Goal: Transaction & Acquisition: Purchase product/service

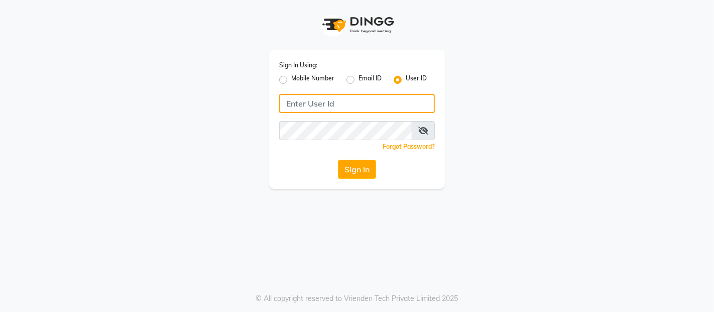
click at [344, 97] on input "Username" at bounding box center [357, 103] width 156 height 19
type input "akshaysalon"
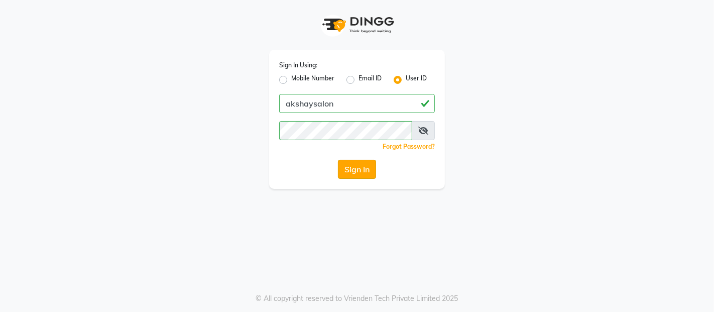
click at [363, 178] on button "Sign In" at bounding box center [357, 169] width 38 height 19
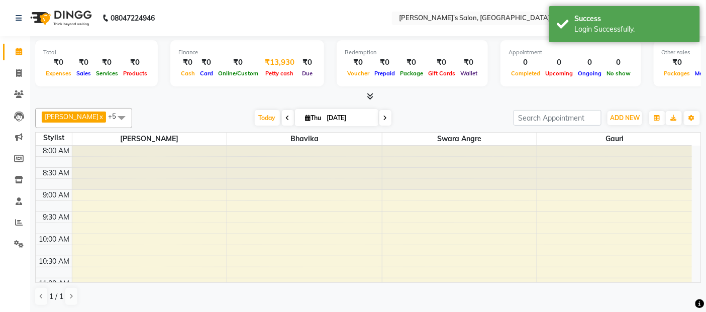
click at [281, 68] on div "Petty cash" at bounding box center [280, 73] width 38 height 11
click at [276, 72] on span "Petty cash" at bounding box center [279, 73] width 33 height 7
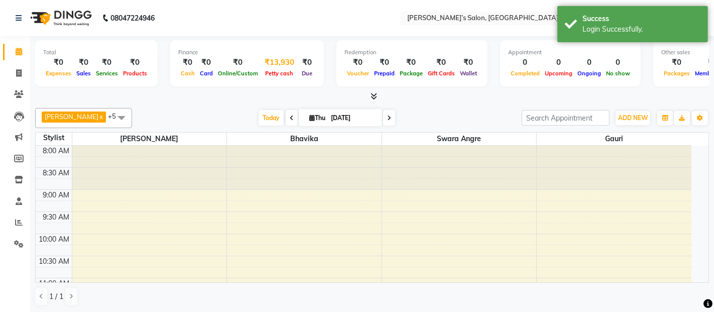
select select "4053"
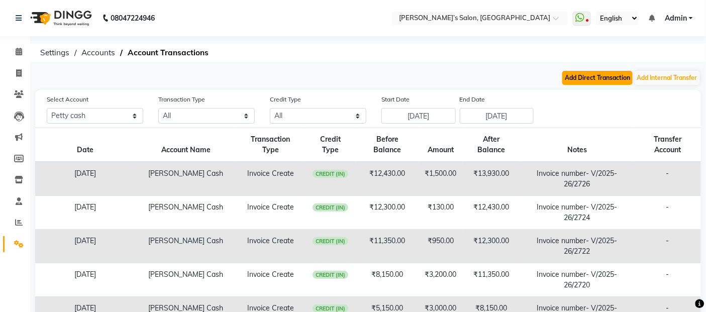
click at [589, 76] on button "Add Direct Transaction" at bounding box center [597, 78] width 70 height 14
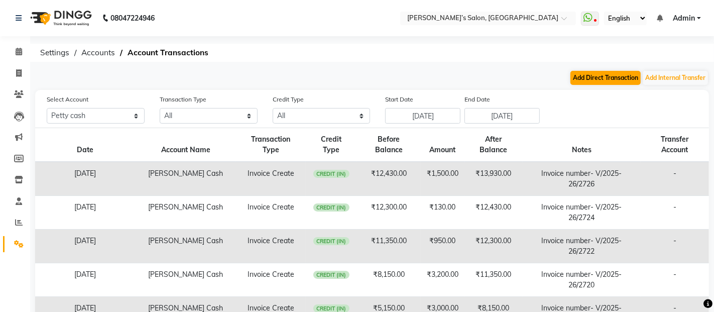
select select "direct"
select select "4053"
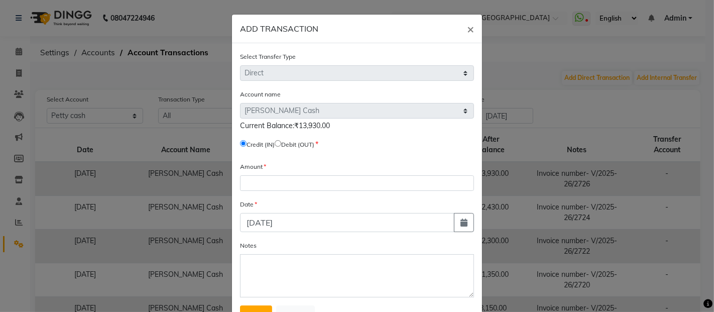
click at [281, 144] on input "radio" at bounding box center [278, 143] width 7 height 7
radio input "true"
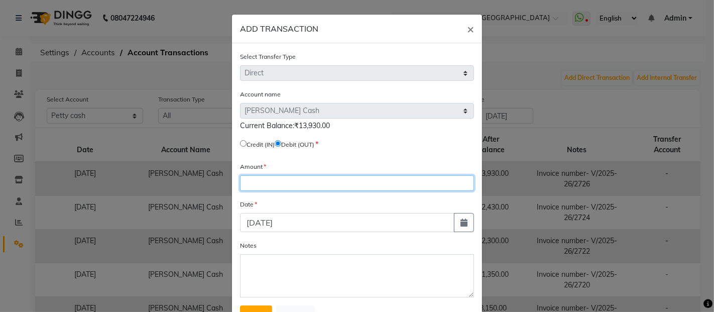
click at [275, 176] on input "number" at bounding box center [357, 183] width 234 height 16
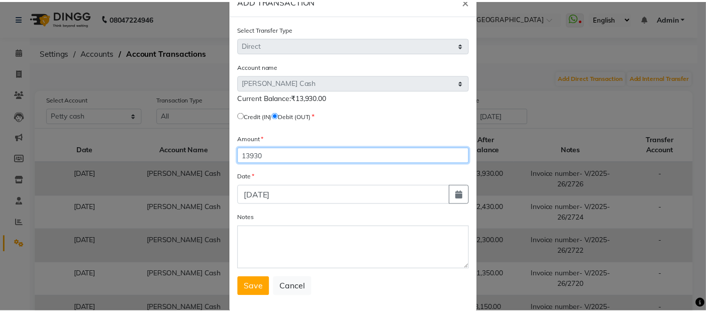
scroll to position [44, 0]
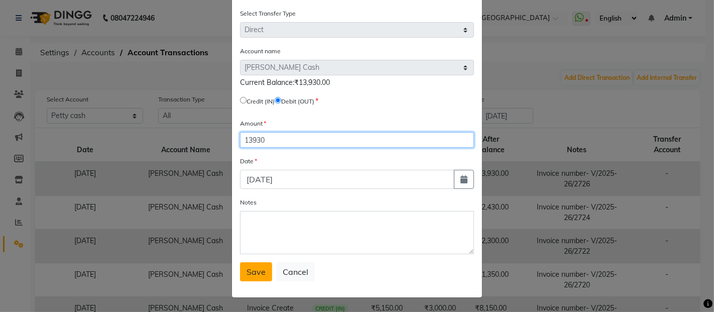
type input "13930"
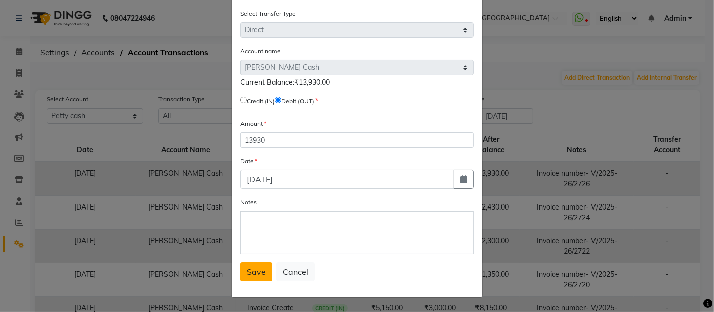
click at [265, 268] on button "Save" at bounding box center [256, 271] width 32 height 19
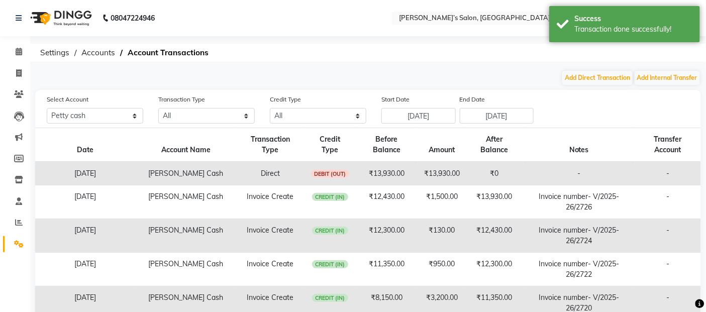
click at [529, 61] on ol "Settings Accounts Account Transactions" at bounding box center [366, 53] width 662 height 18
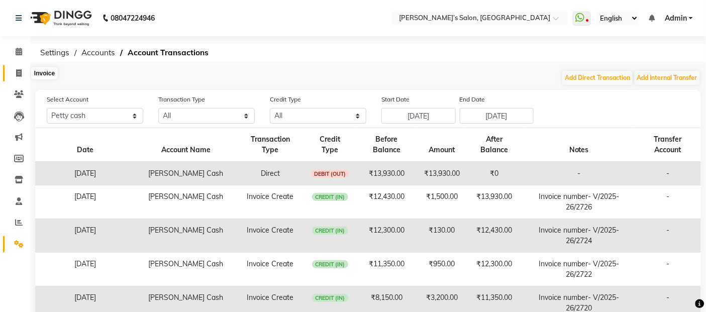
click at [16, 75] on icon at bounding box center [19, 73] width 6 height 8
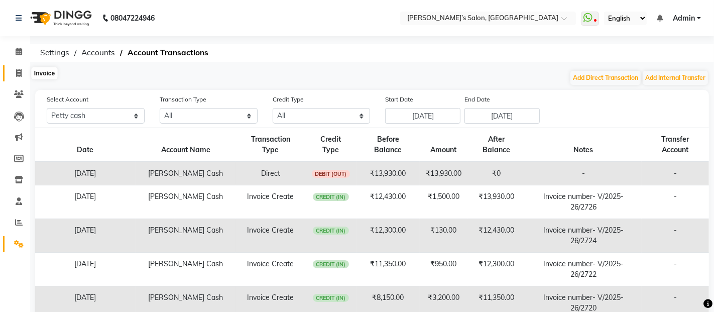
select select "5150"
select select "service"
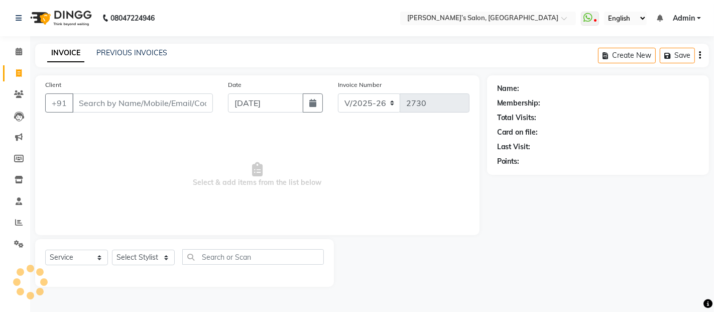
click at [87, 98] on input "Client" at bounding box center [142, 102] width 141 height 19
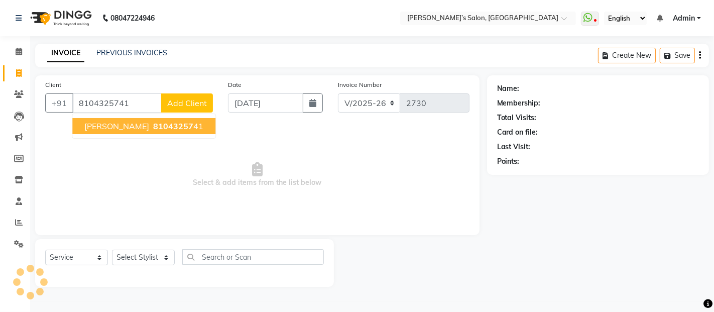
type input "8104325741"
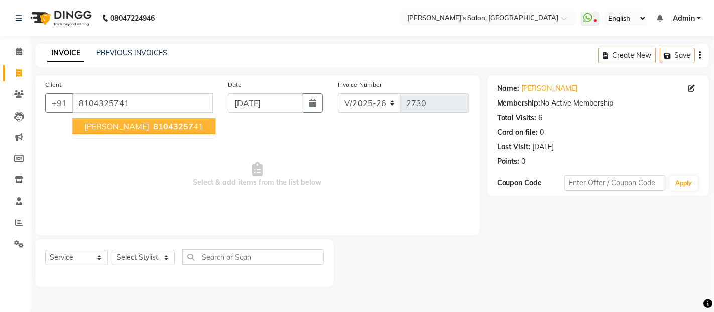
click at [78, 128] on button "Bharti Patil 81043257 41" at bounding box center [143, 126] width 143 height 16
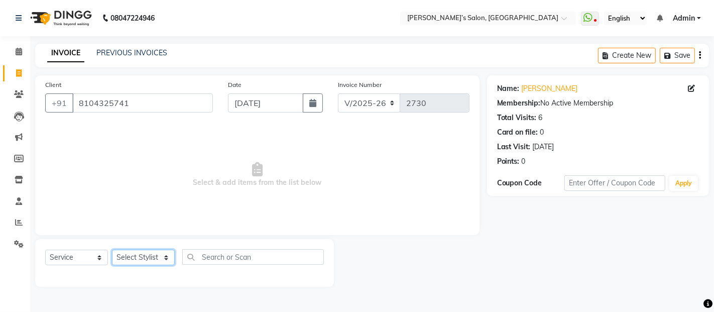
click at [152, 257] on select "Select Stylist Abdul Adil salmani Akshay thombare ali ANAS Anjali Ayaan Bhavika…" at bounding box center [143, 258] width 63 height 16
click at [17, 71] on icon at bounding box center [19, 73] width 6 height 8
select select "5150"
select select "service"
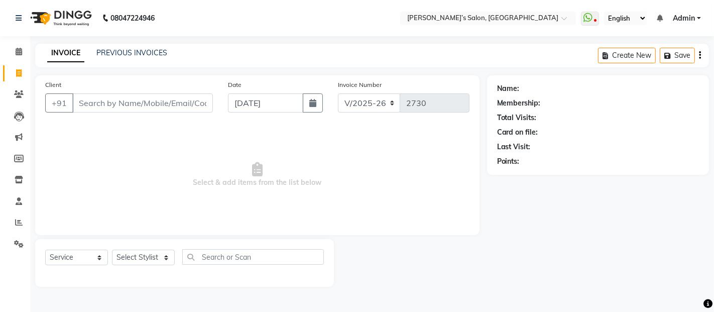
click at [149, 101] on input "Client" at bounding box center [142, 102] width 141 height 19
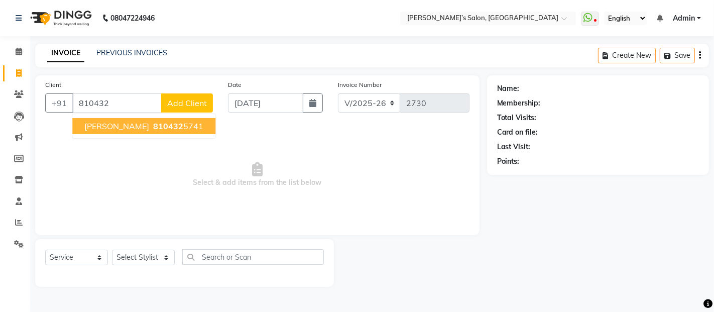
click at [153, 125] on span "810432" at bounding box center [168, 126] width 30 height 10
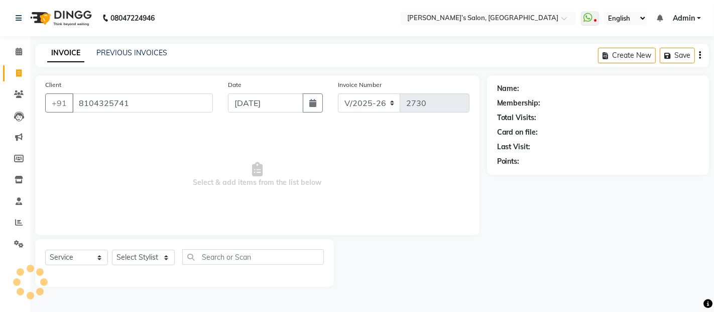
type input "8104325741"
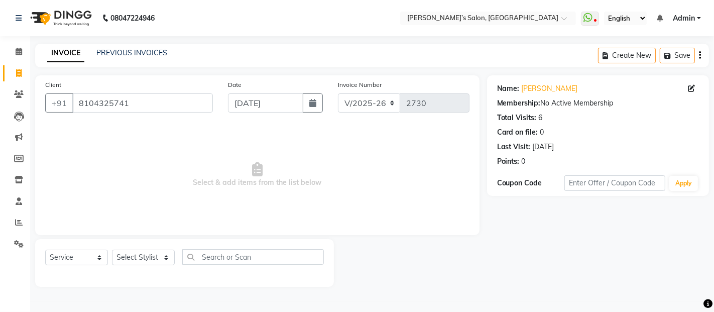
click at [111, 261] on div "Select Service Product Membership Package Voucher Prepaid Gift Card Select Styl…" at bounding box center [184, 261] width 279 height 24
click at [132, 258] on select "Select Stylist Abdul Adil salmani Akshay thombare ali ANAS Anjali Ayaan Bhavika…" at bounding box center [143, 258] width 63 height 16
select select "37743"
click at [112, 250] on select "Select Stylist Abdul Adil salmani Akshay thombare ali ANAS Anjali Ayaan Bhavika…" at bounding box center [143, 258] width 63 height 16
click at [147, 219] on span "Select & add items from the list below" at bounding box center [257, 175] width 424 height 100
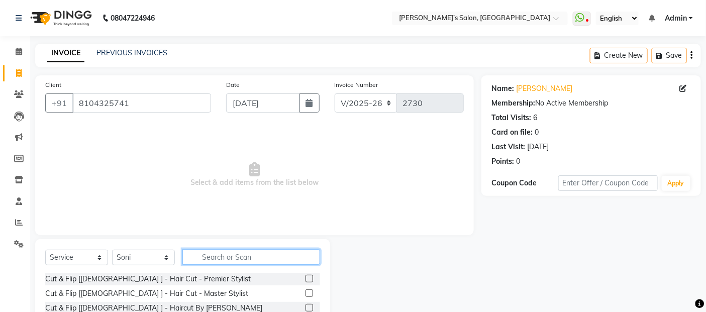
click at [222, 257] on input "text" at bounding box center [251, 257] width 138 height 16
click at [247, 255] on input "text" at bounding box center [251, 257] width 138 height 16
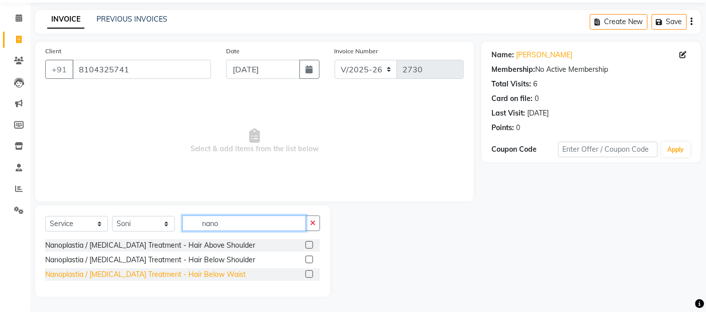
type input "nano"
click at [203, 270] on div "Nanoplastia / [MEDICAL_DATA] Treatment - Hair Below Waist" at bounding box center [145, 274] width 200 height 11
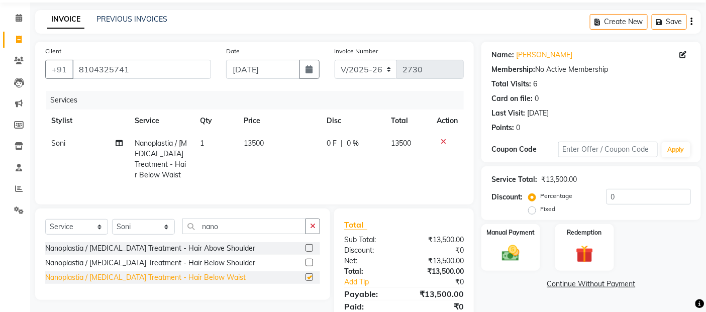
checkbox input "false"
click at [203, 268] on div "Nanoplastia / Botox Treatment - Hair Below Shoulder" at bounding box center [150, 263] width 210 height 11
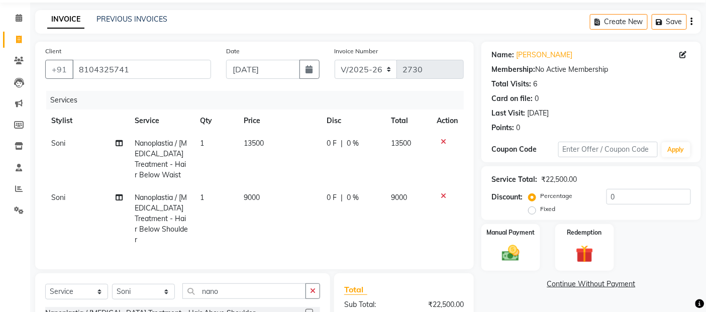
checkbox input "false"
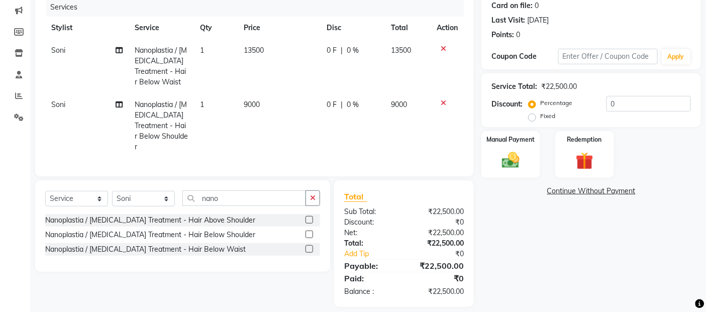
scroll to position [134, 0]
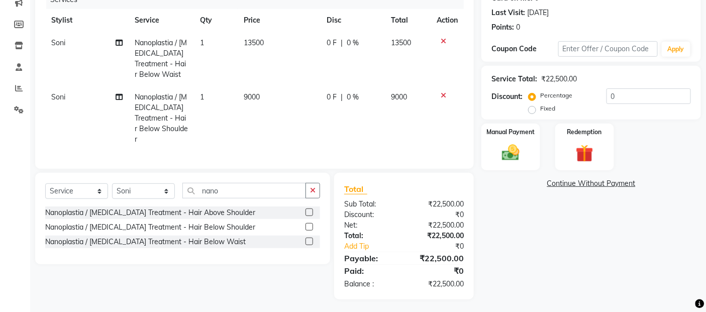
click at [443, 95] on icon at bounding box center [444, 95] width 6 height 7
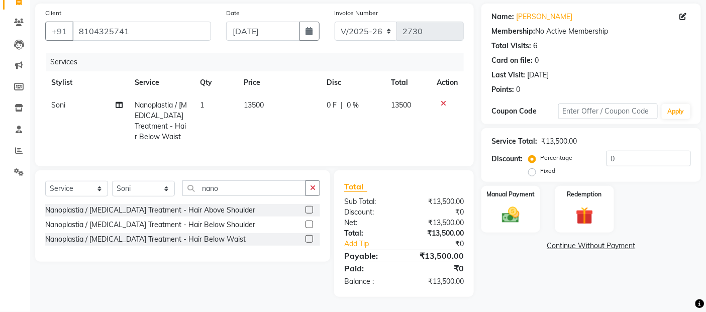
scroll to position [80, 0]
click at [186, 237] on div "Nanoplastia / [MEDICAL_DATA] Treatment - Hair Below Waist" at bounding box center [145, 239] width 200 height 11
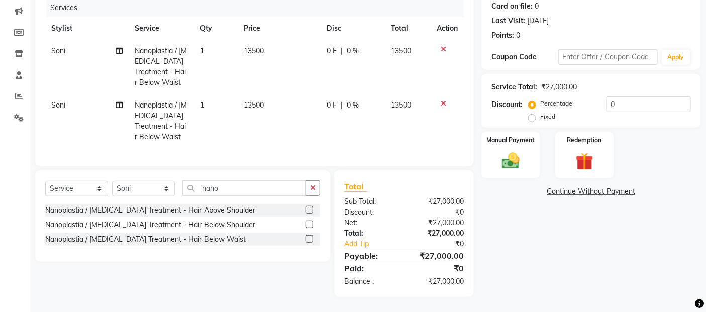
checkbox input "false"
click at [67, 40] on td "Soni" at bounding box center [86, 67] width 83 height 54
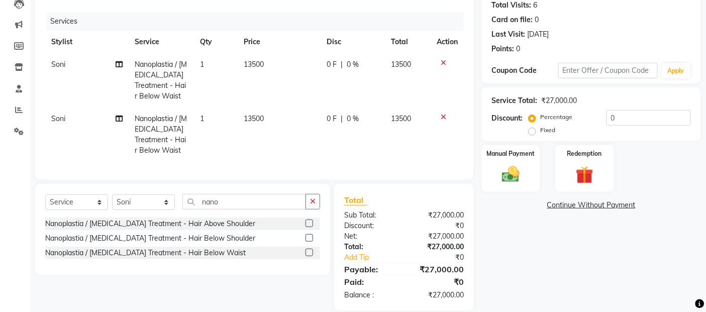
select select "37743"
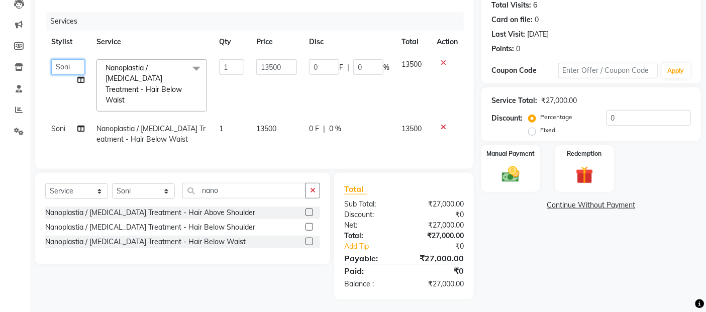
click at [75, 68] on select "Abdul Adil salmani Akshay thombare ali ANAS Anjali Ayaan Bhavika Gauri Kunal Ma…" at bounding box center [67, 67] width 33 height 16
select select "62189"
click at [284, 72] on input "13500" at bounding box center [276, 67] width 41 height 16
type input "1"
type input "5750"
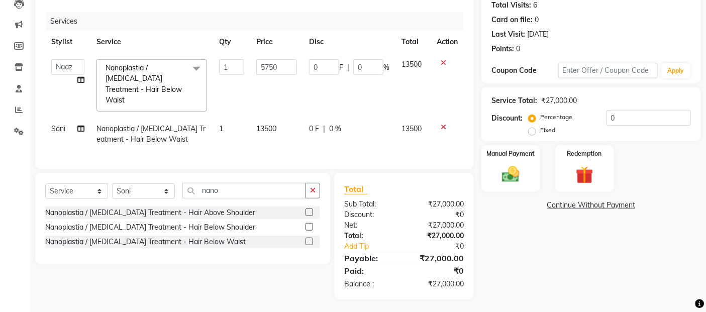
click at [287, 129] on td "13500" at bounding box center [276, 134] width 53 height 33
select select "37743"
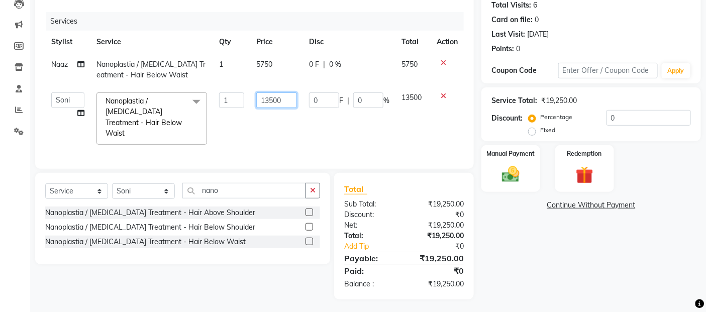
click at [280, 98] on input "13500" at bounding box center [276, 100] width 41 height 16
type input "1"
type input "5750"
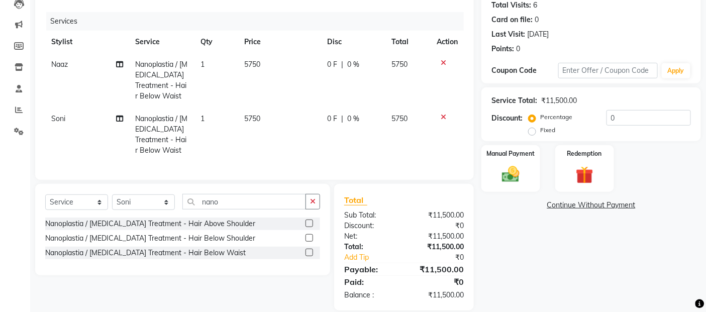
click at [66, 68] on span "Naaz" at bounding box center [59, 64] width 17 height 9
select select "62189"
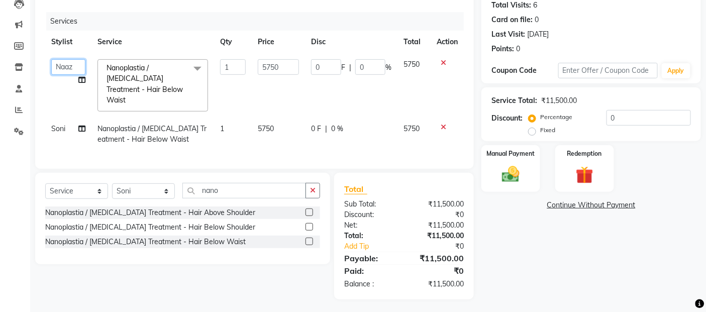
click at [66, 68] on select "Abdul Adil salmani Akshay thombare ali ANAS Anjali Ayaan Bhavika Gauri Kunal Ma…" at bounding box center [68, 67] width 34 height 16
select select "62920"
click at [153, 185] on select "Select Stylist Abdul Adil salmani Akshay thombare ali ANAS Anjali Ayaan Bhavika…" at bounding box center [143, 191] width 63 height 16
select select "46161"
click at [112, 183] on select "Select Stylist Abdul Adil salmani Akshay thombare ali ANAS Anjali Ayaan Bhavika…" at bounding box center [143, 191] width 63 height 16
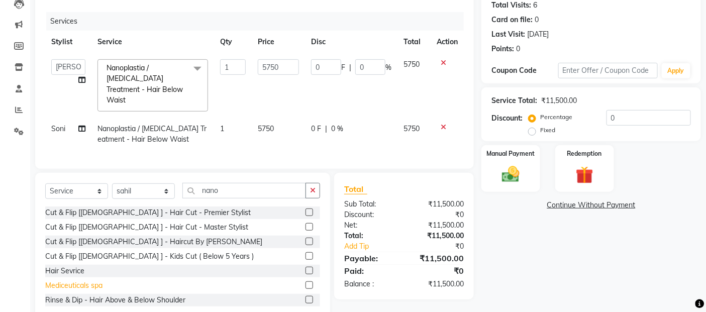
click at [79, 280] on div "Mediceuticals spa" at bounding box center [73, 285] width 57 height 11
checkbox input "false"
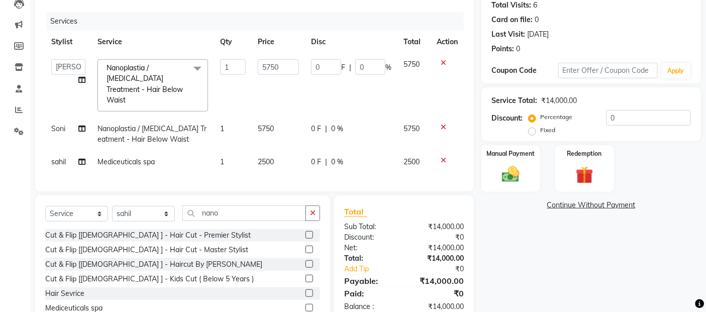
click at [292, 151] on td "2500" at bounding box center [278, 162] width 53 height 23
select select "46161"
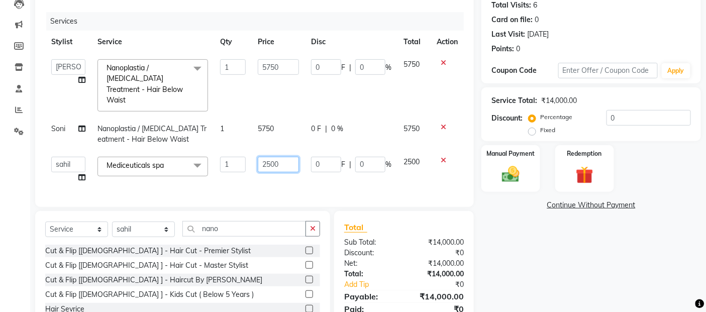
click at [287, 157] on input "2500" at bounding box center [278, 165] width 41 height 16
type input "2"
type input "1500"
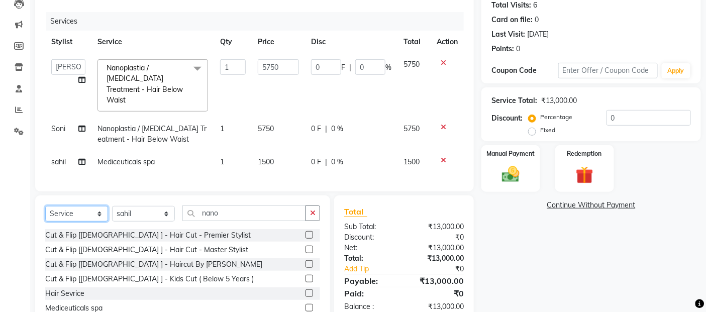
click at [71, 222] on div "Select Service Product Membership Package Voucher Prepaid Gift Card Select Styl…" at bounding box center [182, 217] width 275 height 24
select select "product"
click at [45, 206] on select "Select Service Product Membership Package Voucher Prepaid Gift Card" at bounding box center [76, 214] width 63 height 16
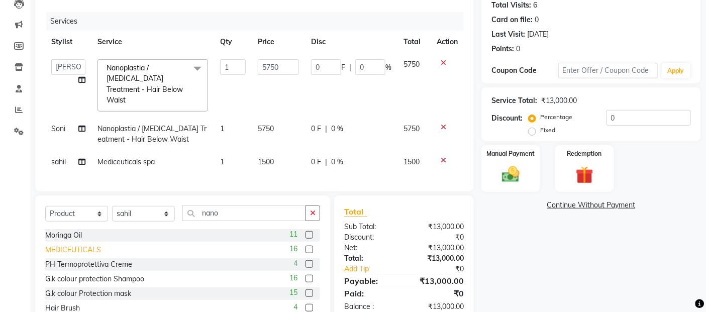
click at [79, 249] on div "MEDICEUTICALS" at bounding box center [73, 250] width 56 height 11
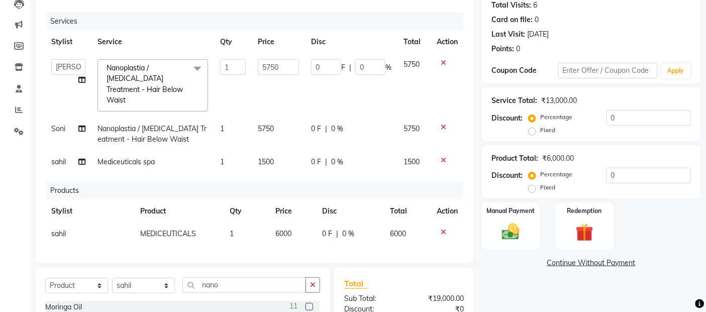
checkbox input "false"
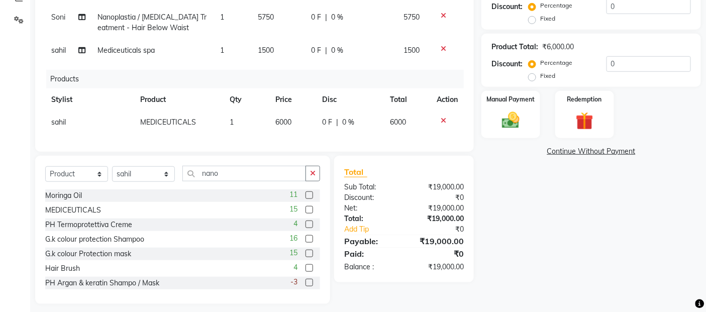
click at [315, 122] on tr "sahil MEDICEUTICALS 1 6000 0 F | 0 % 6000" at bounding box center [254, 122] width 418 height 23
click at [300, 112] on td "6000" at bounding box center [293, 122] width 47 height 23
select select "46161"
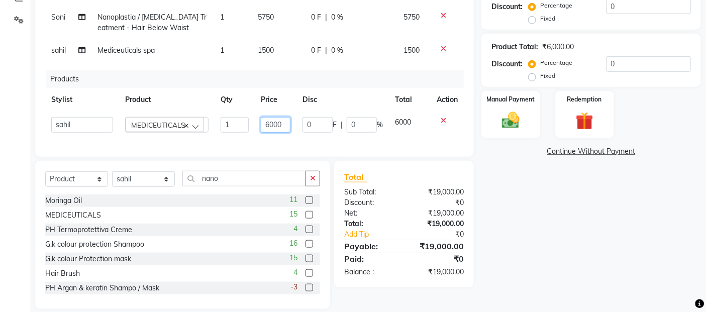
click at [285, 117] on input "6000" at bounding box center [276, 125] width 30 height 16
type input "6"
type input "5400"
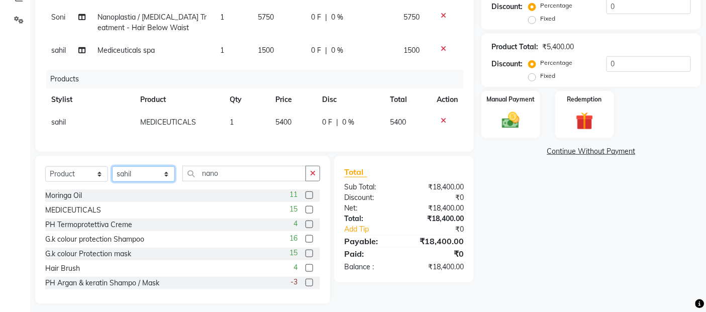
click at [146, 178] on select "Select Stylist Abdul Adil salmani Akshay thombare ali ANAS Anjali Ayaan Bhavika…" at bounding box center [143, 174] width 63 height 16
select select "37743"
click at [112, 166] on select "Select Stylist Abdul Adil salmani Akshay thombare ali ANAS Anjali Ayaan Bhavika…" at bounding box center [143, 174] width 63 height 16
click at [243, 166] on input "nano" at bounding box center [244, 174] width 124 height 16
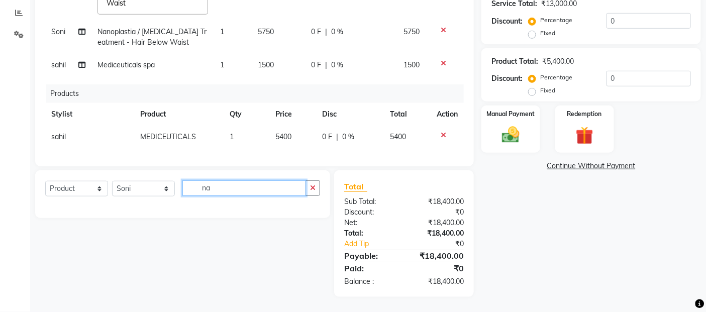
type input "n"
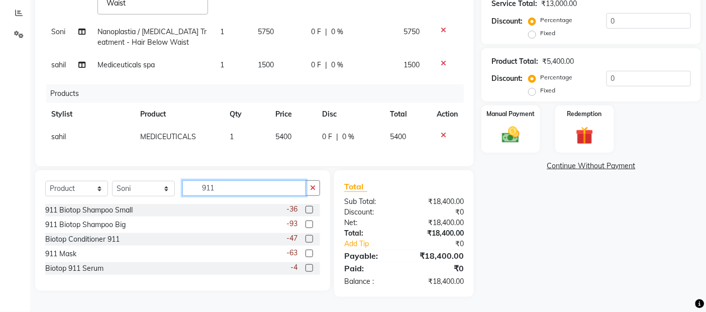
scroll to position [207, 0]
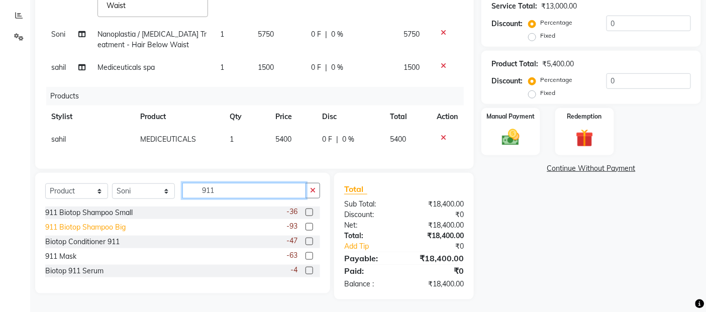
type input "911"
click at [113, 226] on div "911 Biotop Shampoo Big" at bounding box center [85, 227] width 80 height 11
checkbox input "false"
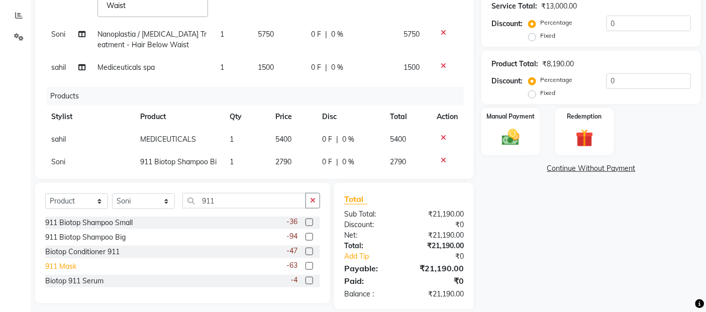
click at [58, 264] on div "911 Mask" at bounding box center [60, 266] width 31 height 11
checkbox input "false"
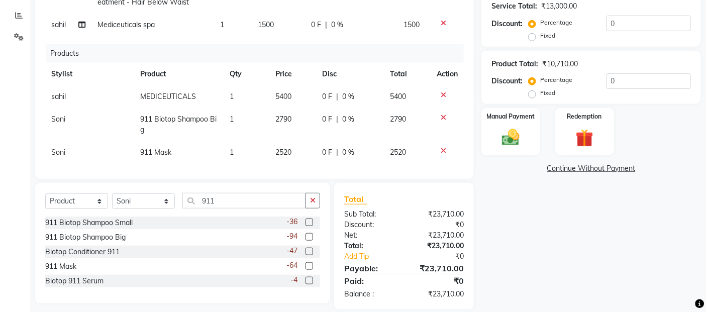
click at [284, 117] on td "2790" at bounding box center [293, 124] width 47 height 33
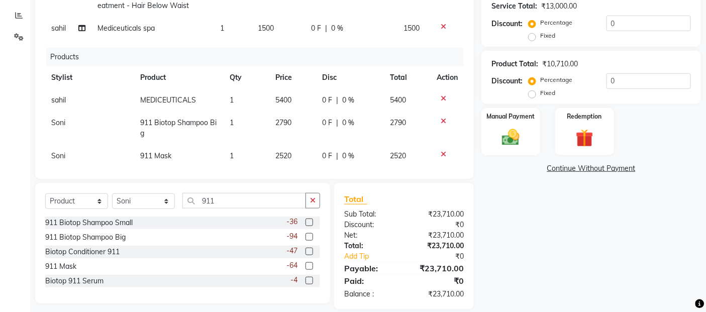
select select "37743"
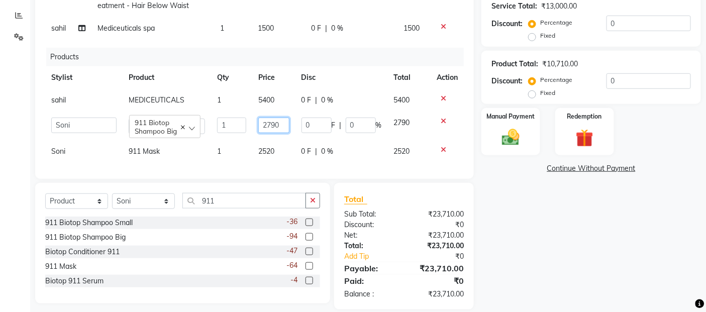
click at [279, 118] on input "2790" at bounding box center [273, 126] width 31 height 16
type input "2800"
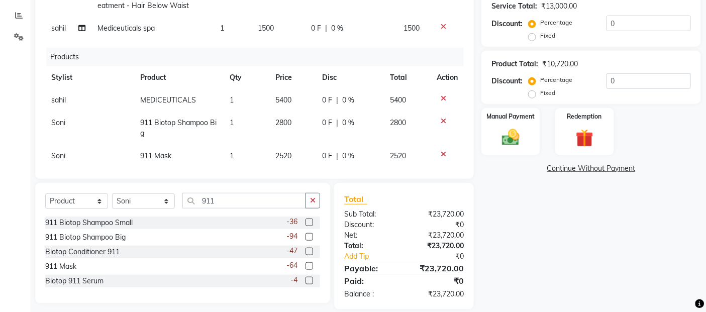
click at [272, 145] on td "2520" at bounding box center [293, 156] width 47 height 23
select select "37743"
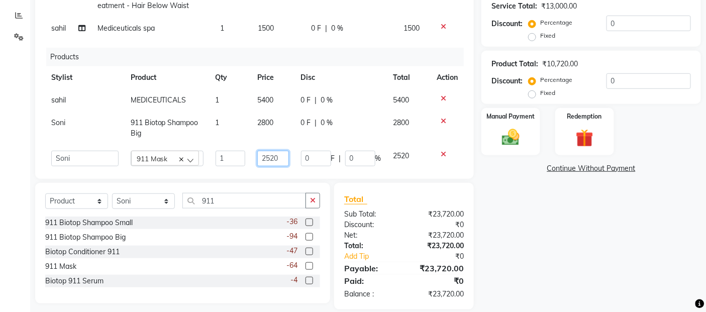
click at [279, 151] on input "2520" at bounding box center [272, 159] width 31 height 16
type input "2"
type input "2800"
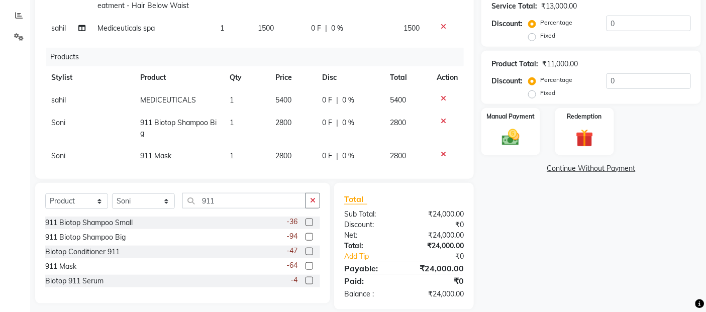
click at [616, 220] on div "Name: Bharti Patil Membership: No Active Membership Total Visits: 6 Card on fil…" at bounding box center [594, 88] width 227 height 441
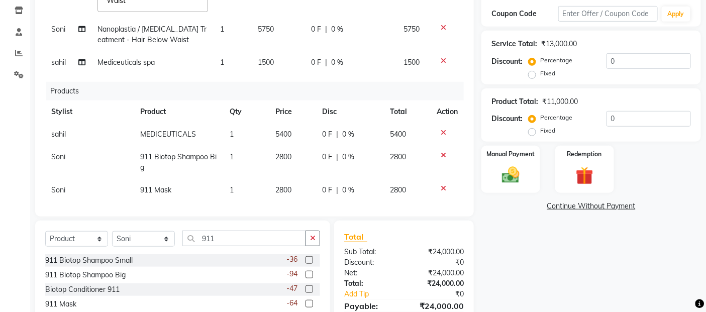
scroll to position [220, 0]
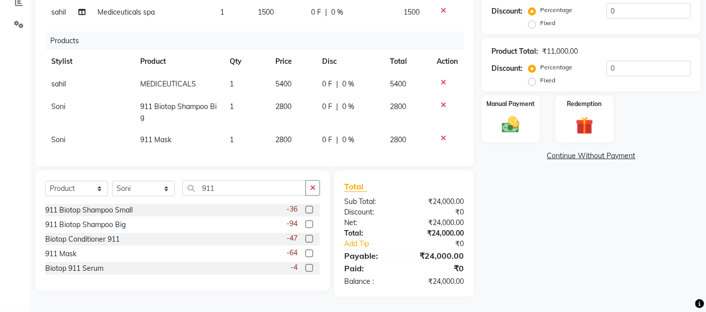
click at [669, 243] on div "Name: Bharti Patil Membership: No Active Membership Total Visits: 6 Card on fil…" at bounding box center [594, 76] width 227 height 441
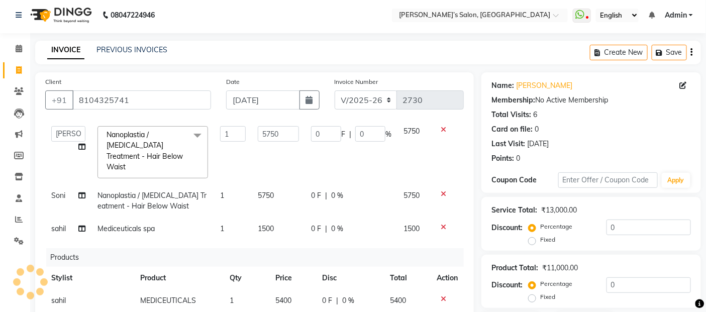
scroll to position [0, 0]
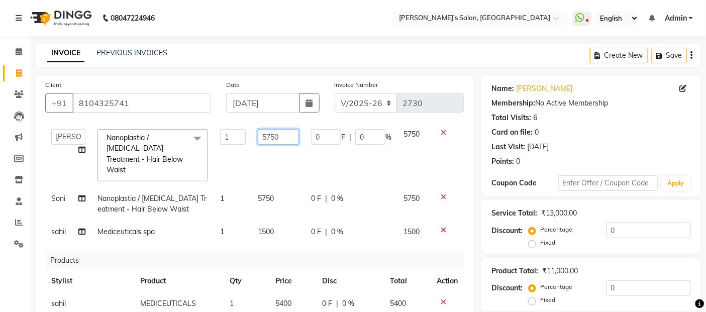
click at [283, 134] on input "5750" at bounding box center [278, 137] width 41 height 16
type input "5250"
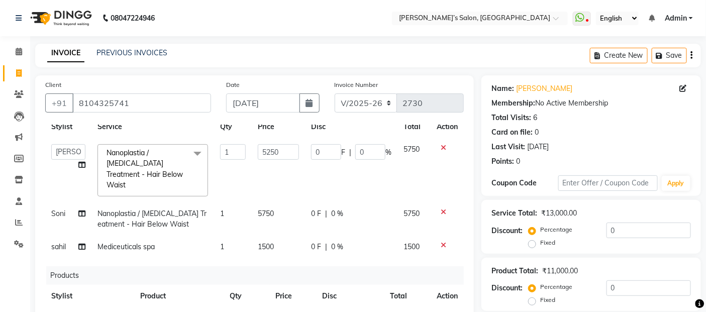
click at [277, 188] on tbody "Abdul Adil salmani Akshay thombare ali ANAS Anjali Ayaan Bhavika Gauri Kunal Ma…" at bounding box center [254, 198] width 418 height 120
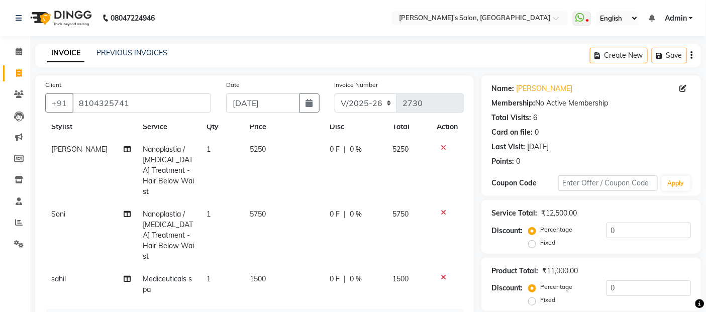
click at [276, 191] on td "5250" at bounding box center [284, 170] width 80 height 65
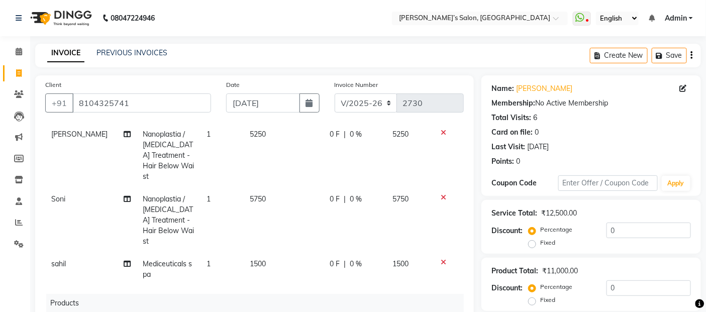
select select "62920"
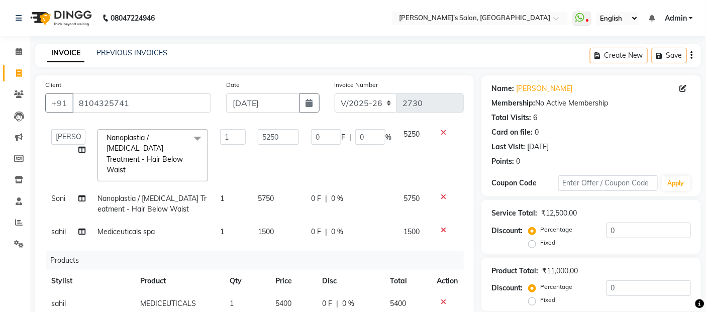
click at [276, 191] on td "5750" at bounding box center [278, 203] width 53 height 33
select select "37743"
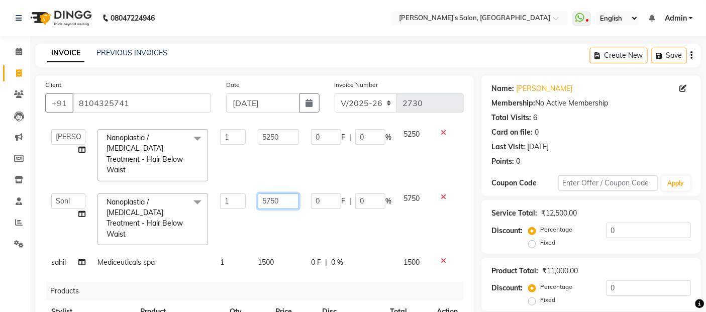
click at [276, 193] on input "5750" at bounding box center [278, 201] width 41 height 16
type input "5250"
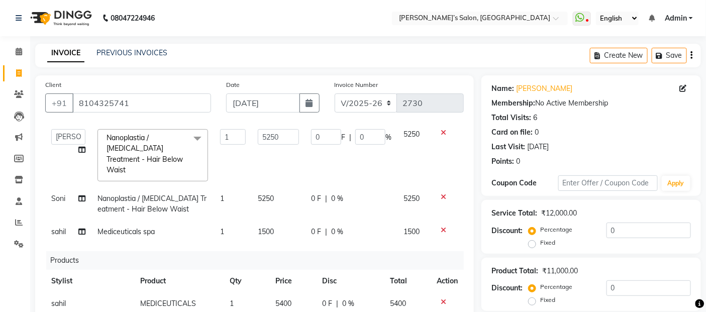
click at [582, 144] on div "Last Visit: 19-03-2025" at bounding box center [590, 147] width 199 height 11
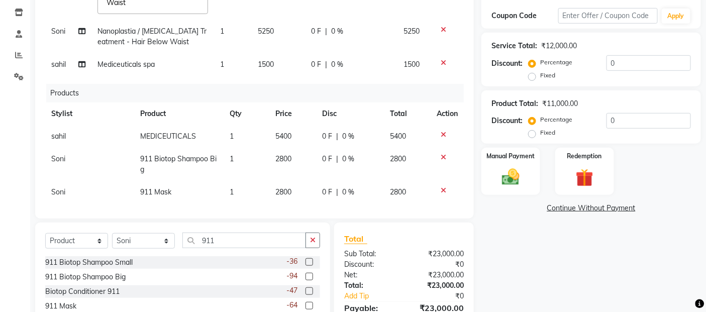
scroll to position [220, 0]
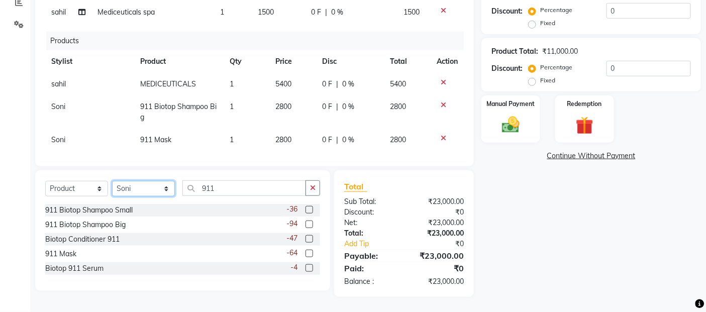
click at [152, 186] on select "Select Stylist Abdul Adil salmani Akshay thombare ali ANAS Anjali Ayaan Bhavika…" at bounding box center [143, 189] width 63 height 16
select select "54033"
click at [112, 181] on select "Select Stylist Abdul Adil salmani Akshay thombare ali ANAS Anjali Ayaan Bhavika…" at bounding box center [143, 189] width 63 height 16
click at [102, 191] on select "Select Service Product Membership Package Voucher Prepaid Gift Card" at bounding box center [76, 189] width 63 height 16
select select "service"
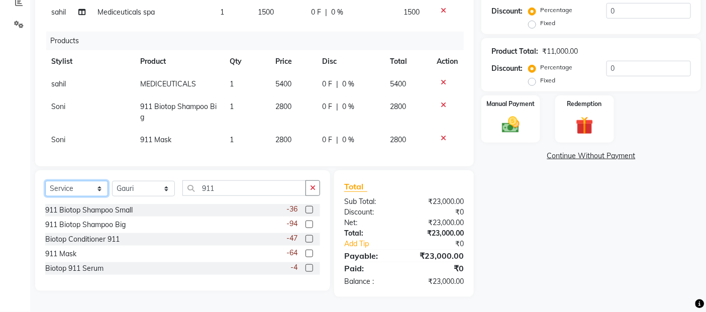
click at [45, 181] on select "Select Service Product Membership Package Voucher Prepaid Gift Card" at bounding box center [76, 189] width 63 height 16
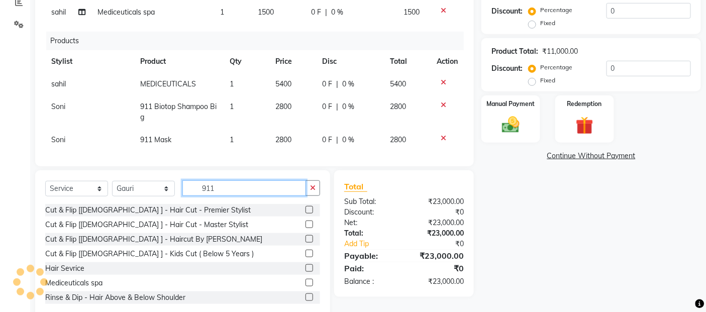
click at [228, 189] on input "911" at bounding box center [244, 188] width 124 height 16
type input "9"
type input "e"
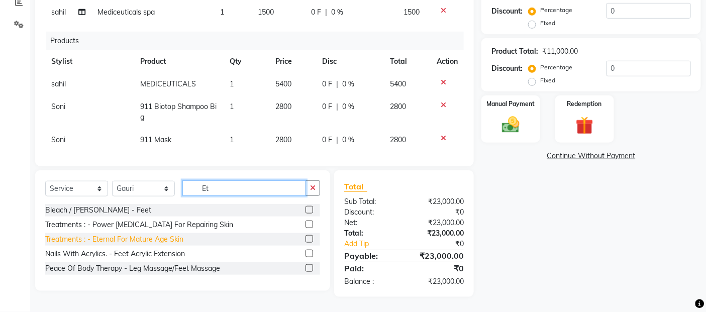
type input "Et"
click at [155, 239] on div "Treatments : - Eternal For Mature Age Skin" at bounding box center [114, 239] width 138 height 11
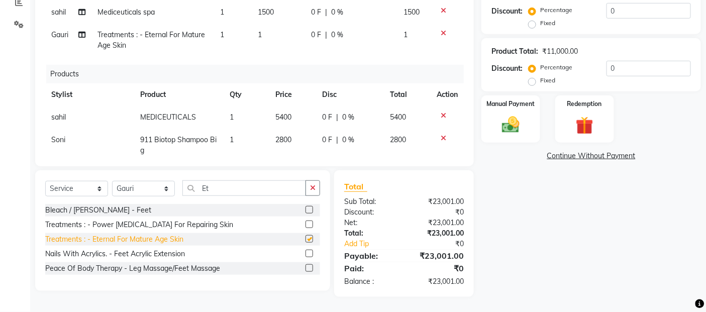
checkbox input "false"
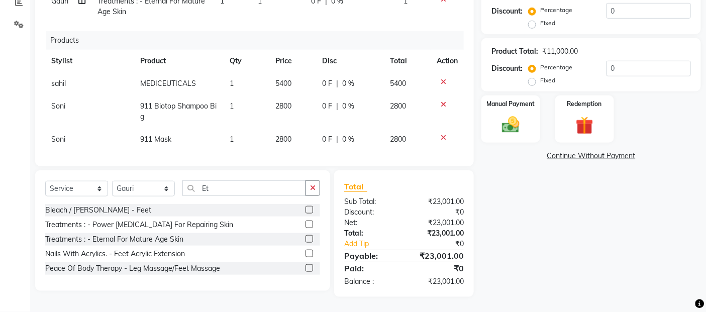
scroll to position [0, 0]
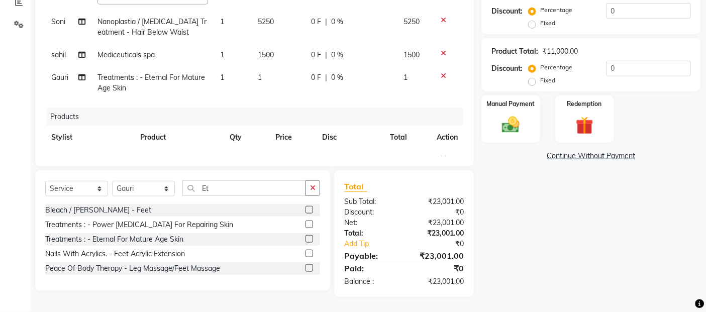
click at [266, 66] on td "1" at bounding box center [278, 82] width 53 height 33
select select "54033"
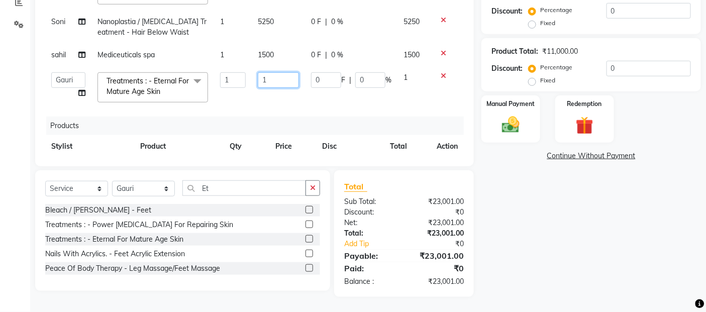
click at [266, 72] on input "1" at bounding box center [278, 80] width 41 height 16
type input "6000"
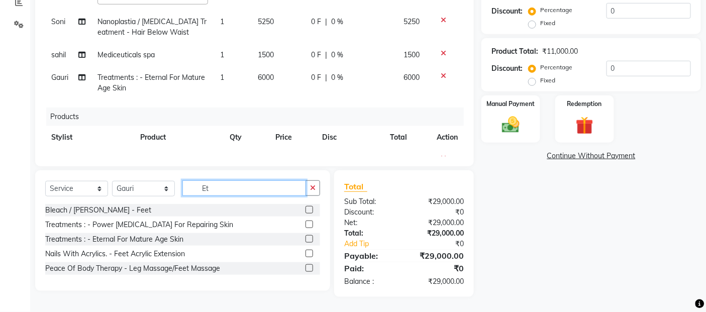
click at [228, 188] on input "Et" at bounding box center [244, 188] width 124 height 16
type input "E"
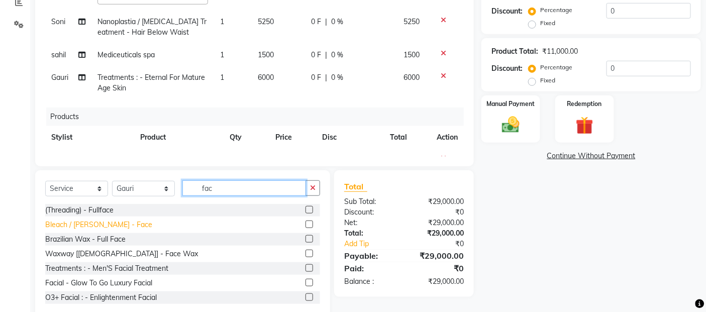
type input "fac"
click at [104, 225] on div "Bleach / [PERSON_NAME] - Face" at bounding box center [98, 225] width 107 height 11
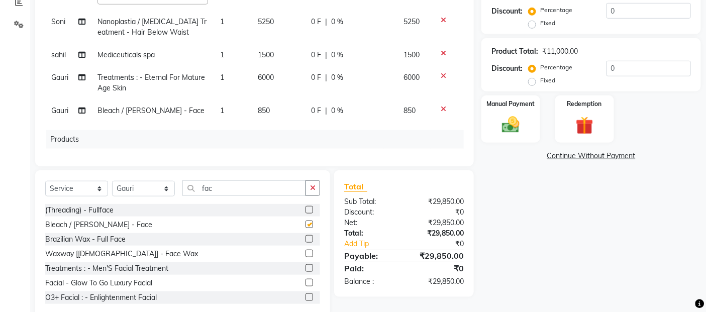
checkbox input "false"
click at [273, 99] on td "850" at bounding box center [278, 110] width 53 height 23
select select "54033"
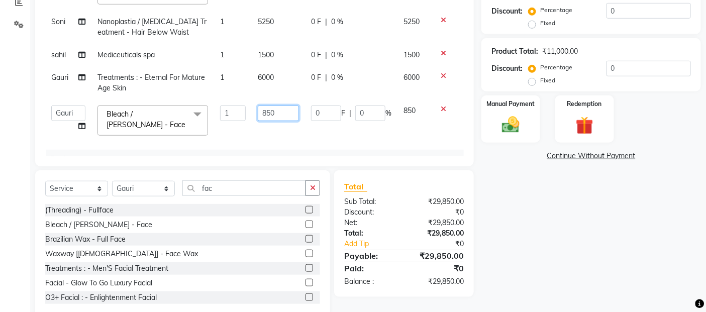
click at [273, 105] on input "850" at bounding box center [278, 113] width 41 height 16
type input "8"
type input "700"
click at [639, 215] on div "Name: Bharti Patil Membership: No Active Membership Total Visits: 6 Card on fil…" at bounding box center [594, 87] width 227 height 463
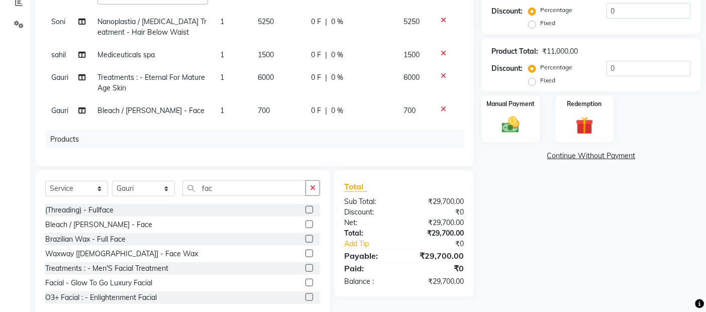
click at [577, 293] on div "Name: Bharti Patil Membership: No Active Membership Total Visits: 6 Card on fil…" at bounding box center [594, 87] width 227 height 463
click at [517, 127] on img at bounding box center [511, 125] width 30 height 21
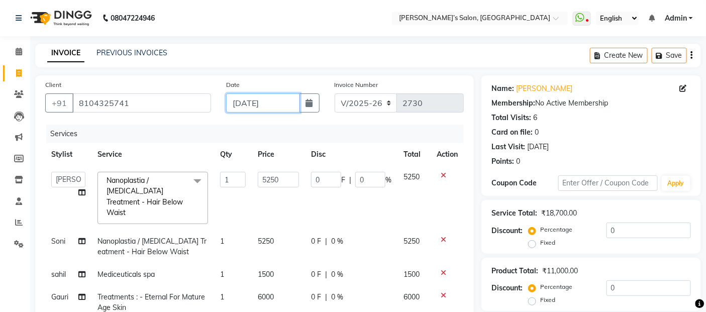
click at [239, 100] on input "[DATE]" at bounding box center [263, 102] width 74 height 19
select select "9"
select select "2025"
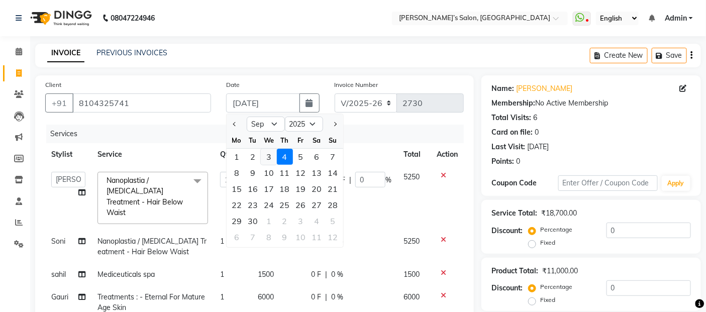
click at [261, 155] on div "3" at bounding box center [269, 157] width 16 height 16
type input "[DATE]"
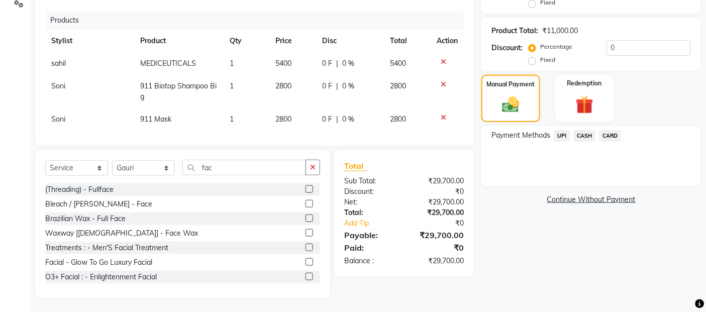
scroll to position [241, 0]
click at [569, 137] on span "UPI" at bounding box center [562, 135] width 16 height 12
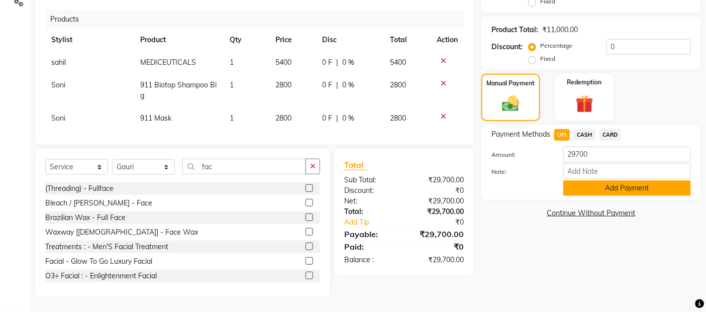
click at [579, 188] on button "Add Payment" at bounding box center [627, 188] width 128 height 16
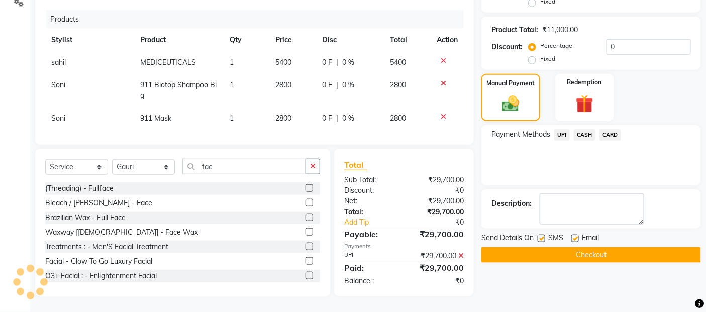
click at [566, 250] on button "Checkout" at bounding box center [591, 255] width 220 height 16
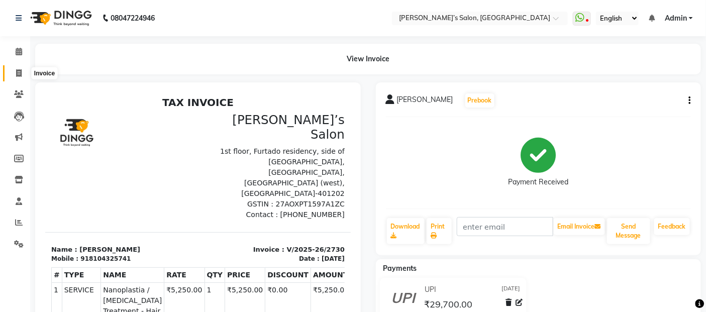
click at [25, 74] on span at bounding box center [19, 74] width 18 height 12
select select "5150"
select select "service"
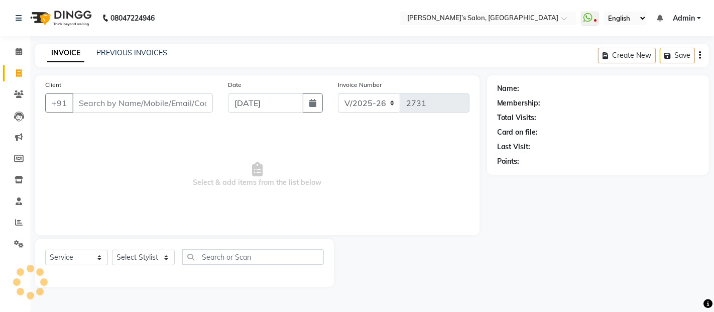
click at [126, 99] on input "Client" at bounding box center [142, 102] width 141 height 19
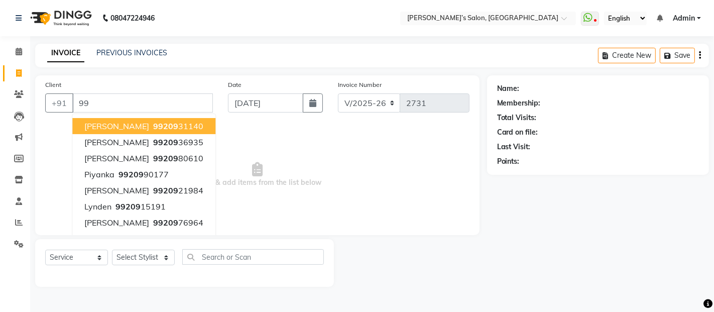
type input "9"
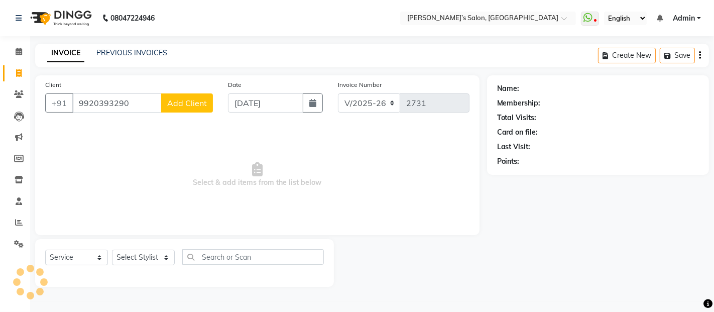
type input "9920393290"
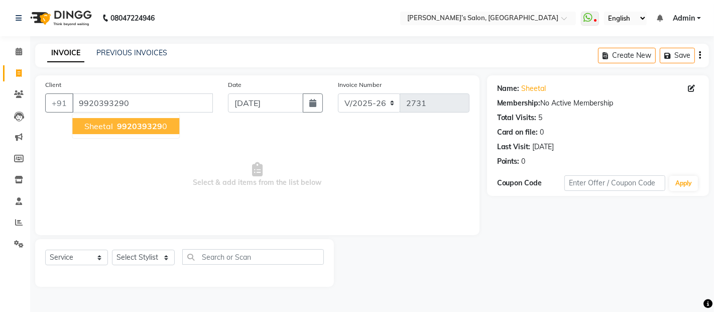
click at [131, 132] on button "sheetal 992039329 0" at bounding box center [125, 126] width 107 height 16
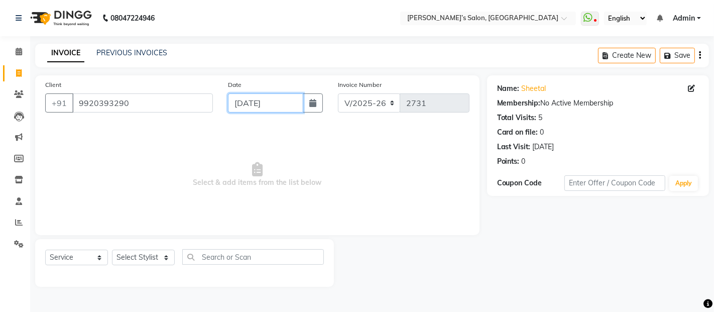
click at [284, 108] on input "[DATE]" at bounding box center [265, 102] width 75 height 19
select select "9"
select select "2025"
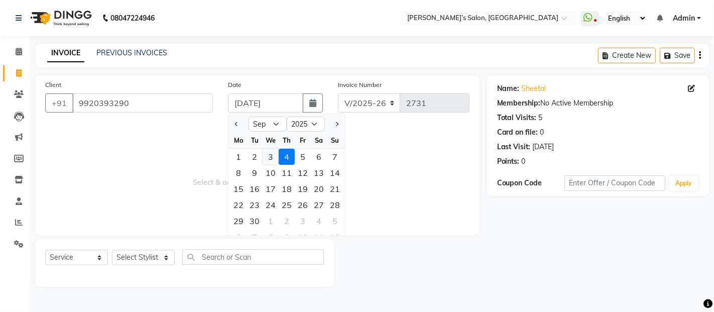
click at [265, 153] on div "3" at bounding box center [271, 157] width 16 height 16
type input "[DATE]"
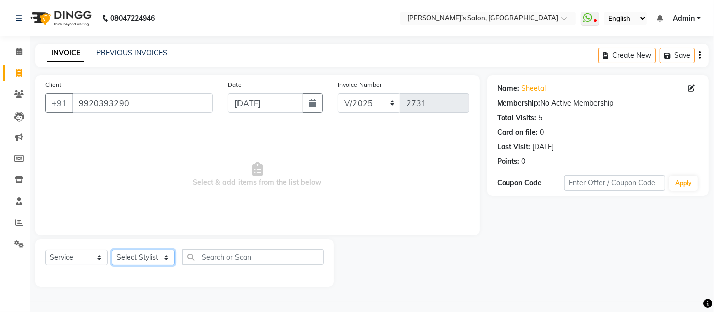
click at [130, 251] on select "Select Stylist Abdul Adil salmani Akshay thombare ali ANAS Anjali Ayaan Bhavika…" at bounding box center [143, 258] width 63 height 16
select select "33167"
click at [112, 250] on select "Select Stylist Abdul Adil salmani Akshay thombare ali ANAS Anjali Ayaan Bhavika…" at bounding box center [143, 258] width 63 height 16
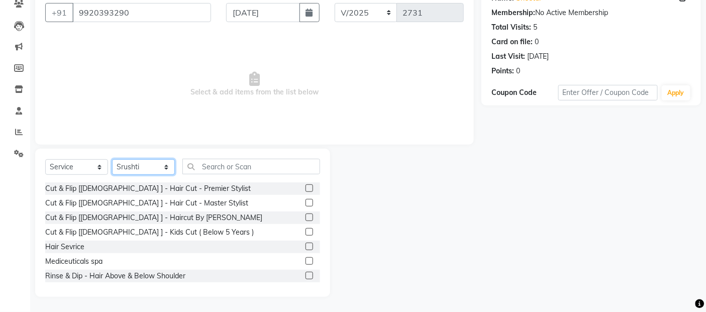
scroll to position [56, 0]
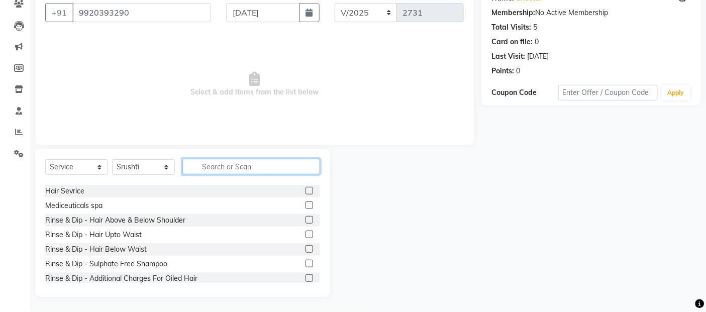
click at [228, 169] on input "text" at bounding box center [251, 167] width 138 height 16
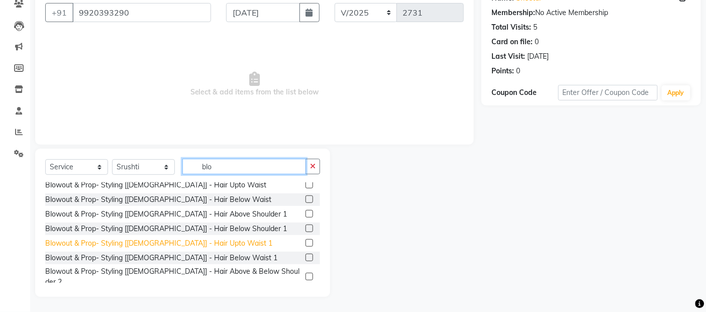
type input "blo"
click at [204, 238] on div "Blowout & Prop- Styling [Female] - Hair Upto Waist 1" at bounding box center [158, 243] width 227 height 11
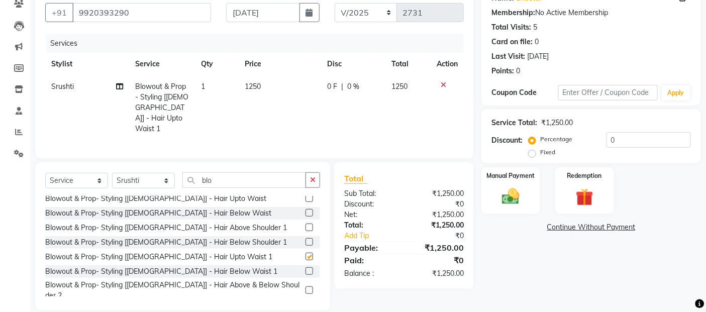
checkbox input "false"
click at [282, 102] on td "1250" at bounding box center [280, 107] width 82 height 65
select select "33167"
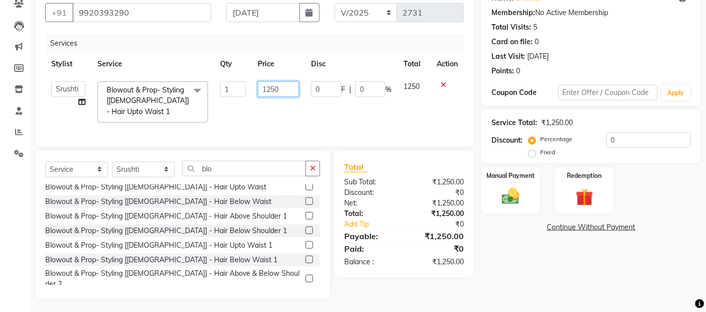
click at [284, 92] on input "1250" at bounding box center [278, 89] width 41 height 16
type input "1"
type input "900"
click at [525, 196] on img at bounding box center [511, 196] width 30 height 21
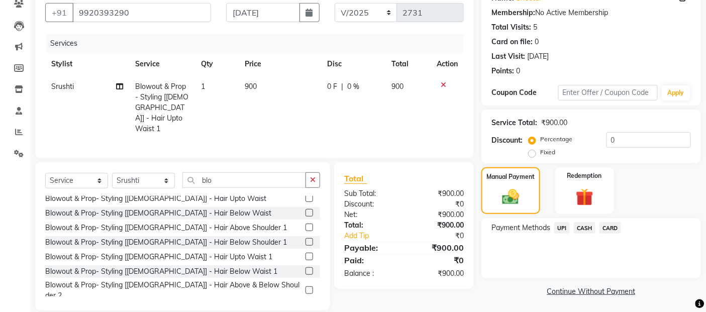
click at [614, 229] on span "CARD" at bounding box center [610, 228] width 22 height 12
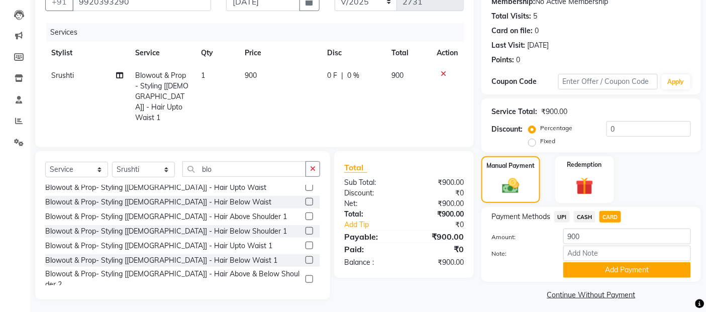
scroll to position [108, 0]
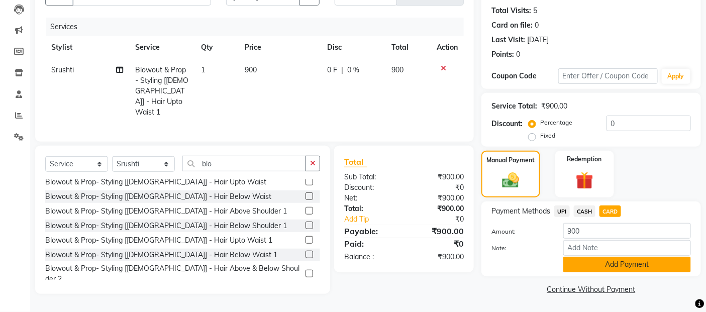
click at [610, 258] on button "Add Payment" at bounding box center [627, 265] width 128 height 16
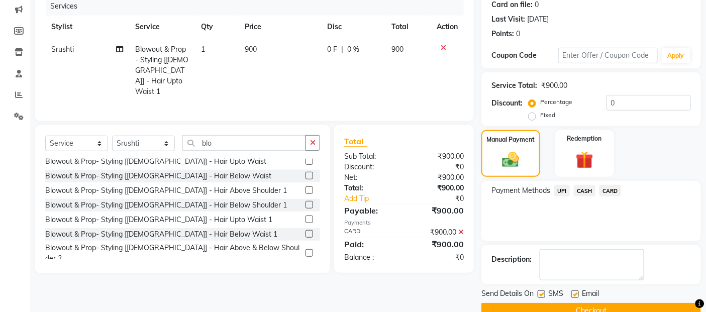
scroll to position [149, 0]
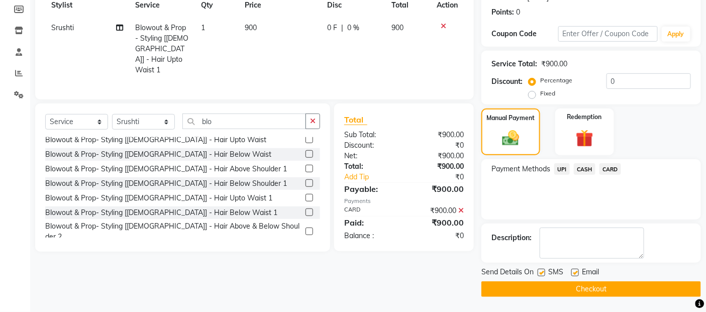
click at [602, 289] on button "Checkout" at bounding box center [591, 289] width 220 height 16
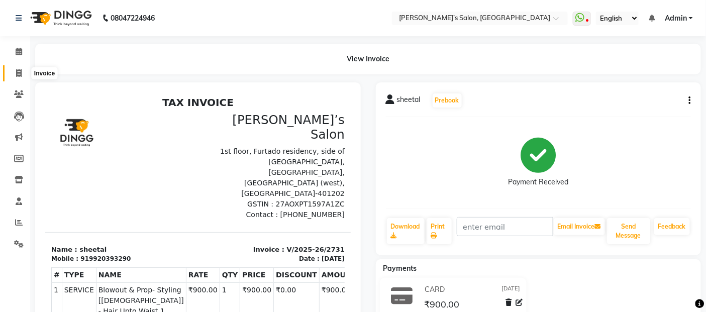
click at [11, 69] on span at bounding box center [19, 74] width 18 height 12
select select "5150"
select select "service"
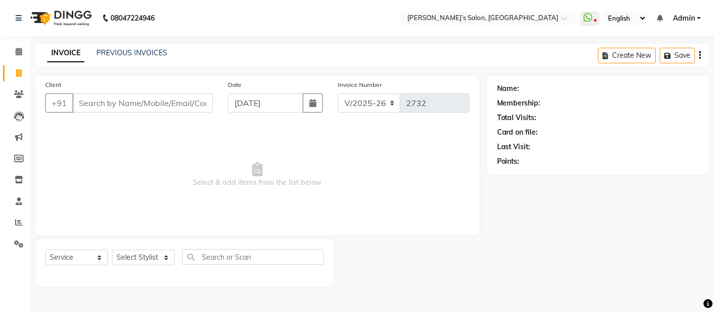
click at [113, 47] on div "INVOICE PREVIOUS INVOICES Create New Save" at bounding box center [372, 56] width 674 height 24
click at [113, 49] on link "PREVIOUS INVOICES" at bounding box center [131, 52] width 71 height 9
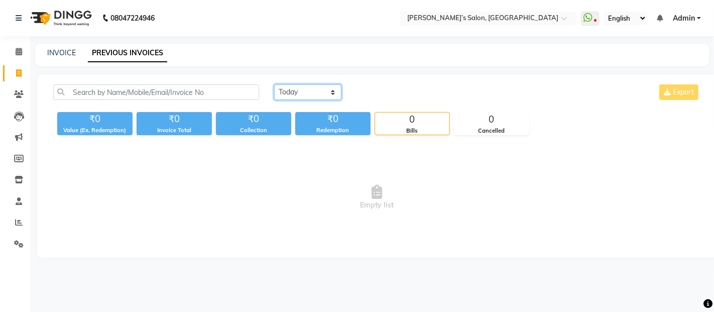
click at [313, 98] on select "Today Yesterday Custom Range" at bounding box center [307, 92] width 67 height 16
select select "yesterday"
click at [274, 84] on select "Today Yesterday Custom Range" at bounding box center [307, 92] width 67 height 16
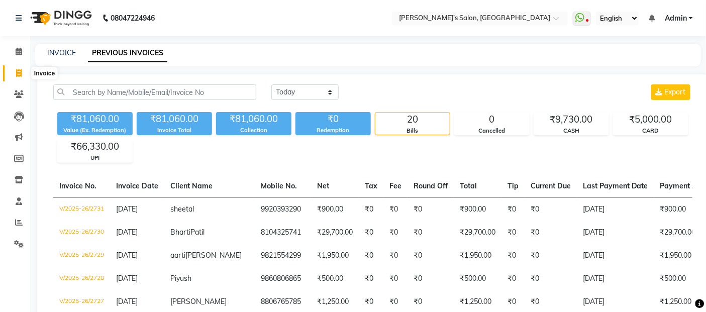
click at [16, 72] on icon at bounding box center [19, 73] width 6 height 8
select select "5150"
select select "service"
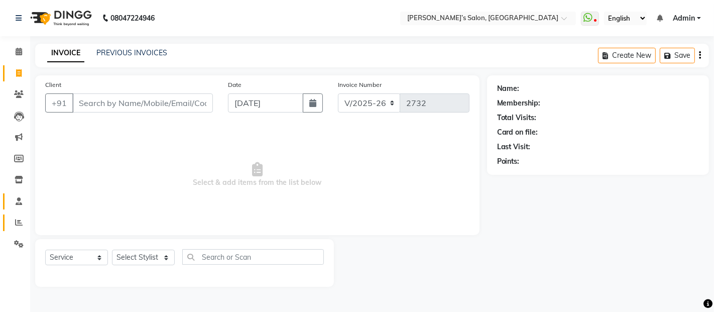
click at [14, 217] on span at bounding box center [19, 223] width 18 height 12
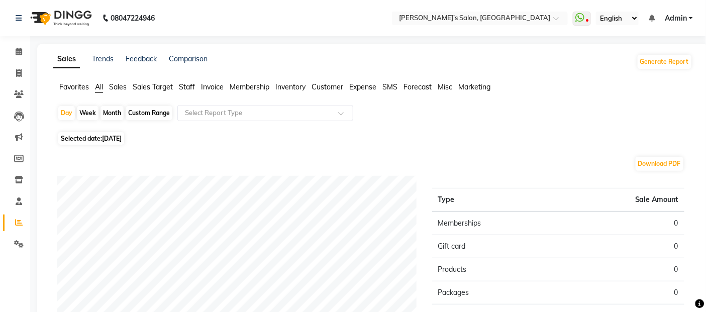
click at [187, 89] on span "Staff" at bounding box center [187, 86] width 16 height 9
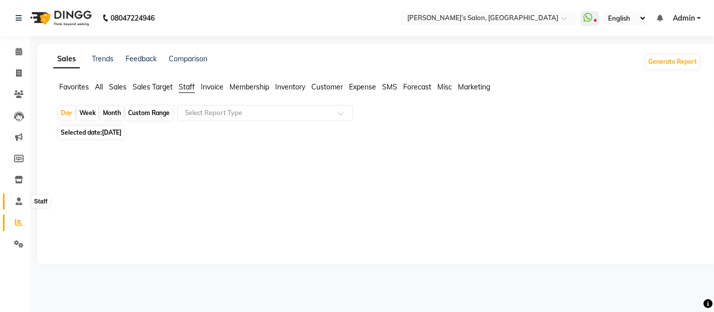
click at [24, 200] on span at bounding box center [19, 202] width 18 height 12
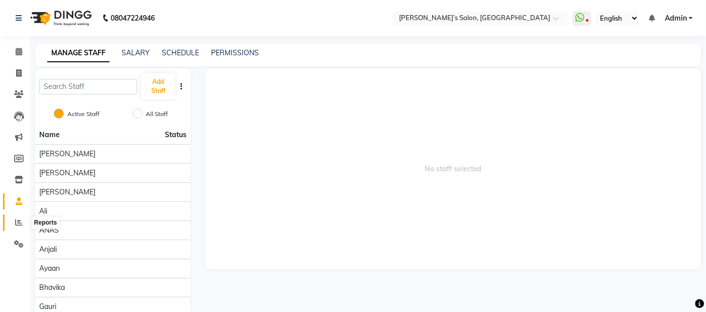
click at [20, 225] on icon at bounding box center [19, 223] width 8 height 8
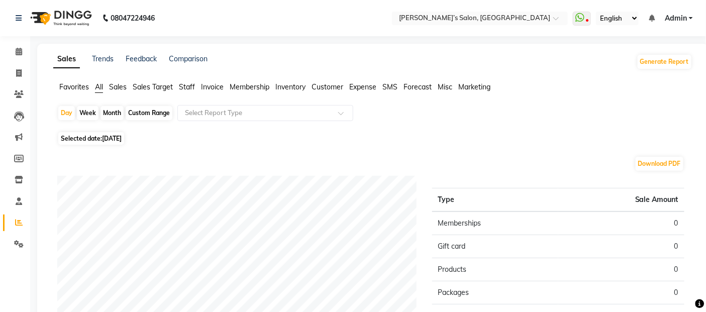
click at [189, 88] on span "Staff" at bounding box center [187, 86] width 16 height 9
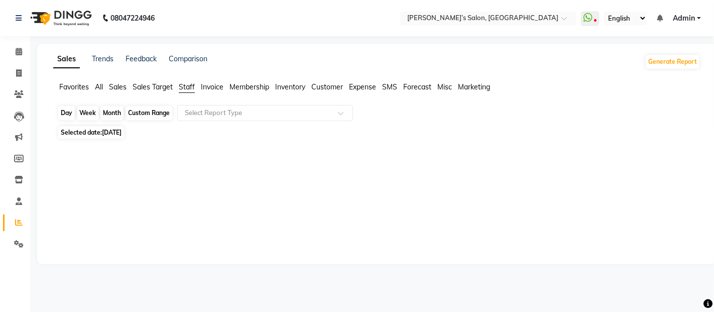
click at [60, 117] on div "Day" at bounding box center [66, 113] width 17 height 14
select select "9"
select select "2025"
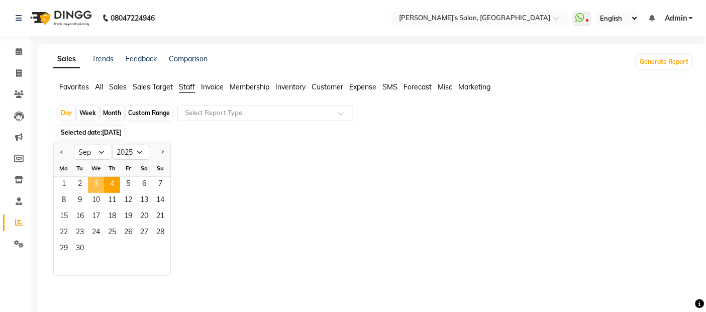
click at [91, 183] on span "3" at bounding box center [96, 185] width 16 height 16
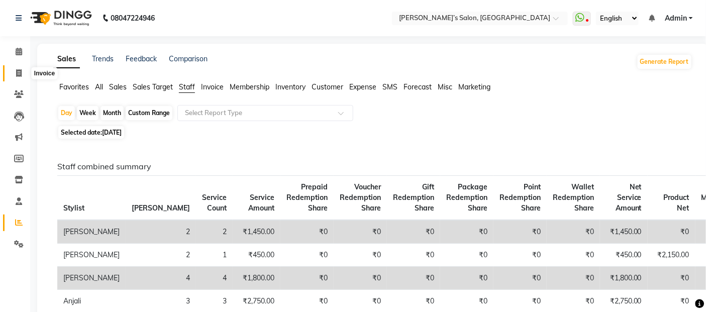
click at [14, 72] on span at bounding box center [19, 74] width 18 height 12
select select "service"
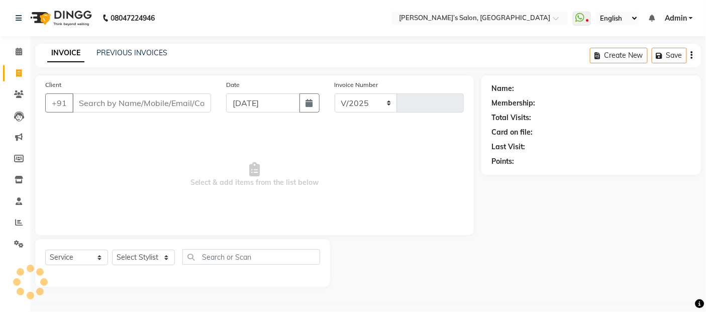
select select "5150"
type input "2732"
click at [129, 48] on div "PREVIOUS INVOICES" at bounding box center [131, 53] width 71 height 11
click at [129, 51] on link "PREVIOUS INVOICES" at bounding box center [131, 52] width 71 height 9
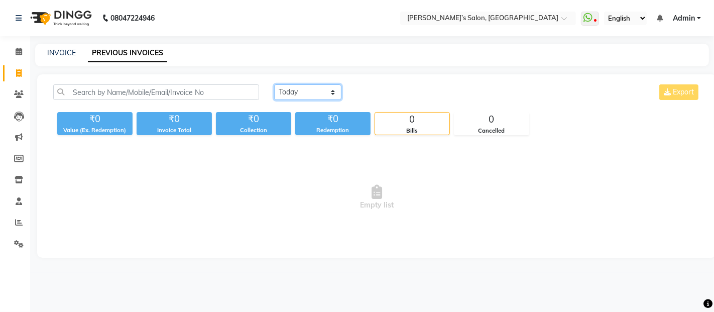
click at [320, 95] on select "Today Yesterday Custom Range" at bounding box center [307, 92] width 67 height 16
select select "yesterday"
click at [274, 84] on select "Today Yesterday Custom Range" at bounding box center [307, 92] width 67 height 16
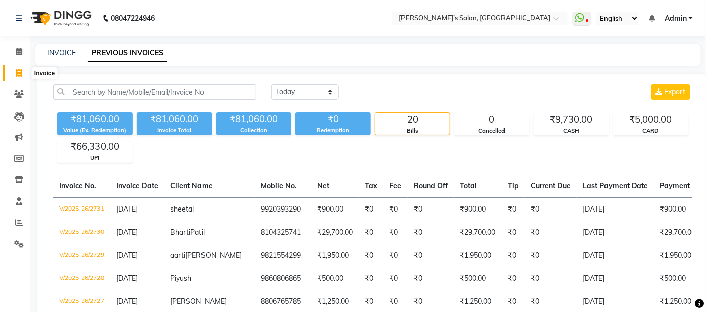
click at [17, 73] on icon at bounding box center [19, 73] width 6 height 8
select select "service"
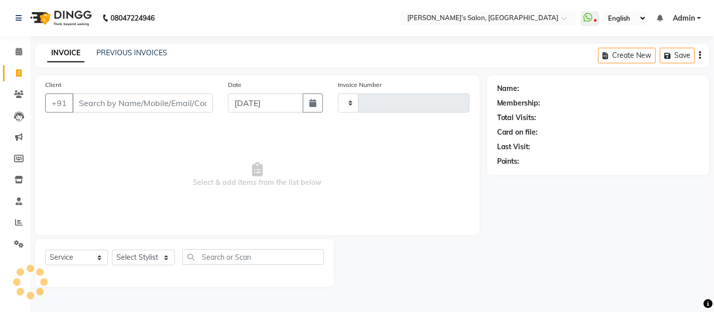
type input "2732"
select select "5150"
click at [99, 107] on input "Client" at bounding box center [142, 102] width 141 height 19
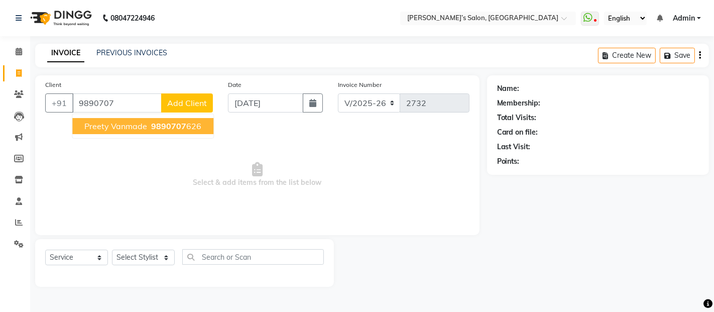
click at [111, 122] on span "preety vanmade" at bounding box center [115, 126] width 63 height 10
type input "9890707626"
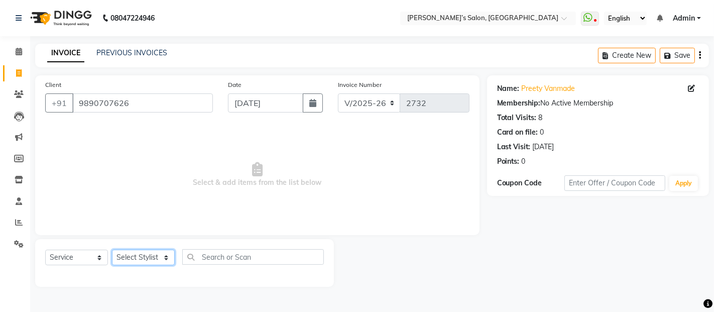
click at [144, 262] on select "Select Stylist Abdul Adil salmani Akshay thombare ali ANAS Anjali Ayaan Bhavika…" at bounding box center [143, 258] width 63 height 16
select select "32734"
click at [112, 250] on select "Select Stylist Abdul Adil salmani Akshay thombare ali ANAS Anjali Ayaan Bhavika…" at bounding box center [143, 258] width 63 height 16
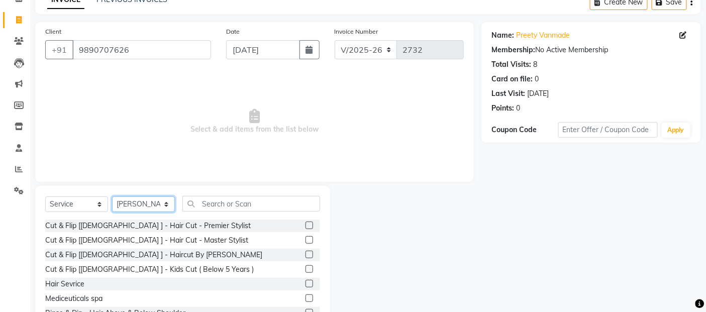
scroll to position [56, 0]
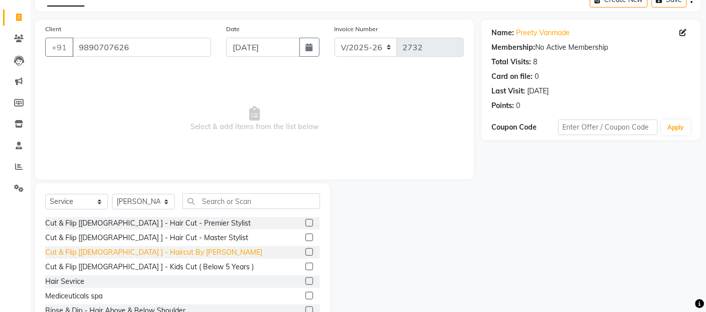
click at [125, 254] on div "Cut & Flip [[DEMOGRAPHIC_DATA] ] - Haircut By [PERSON_NAME]" at bounding box center [153, 252] width 217 height 11
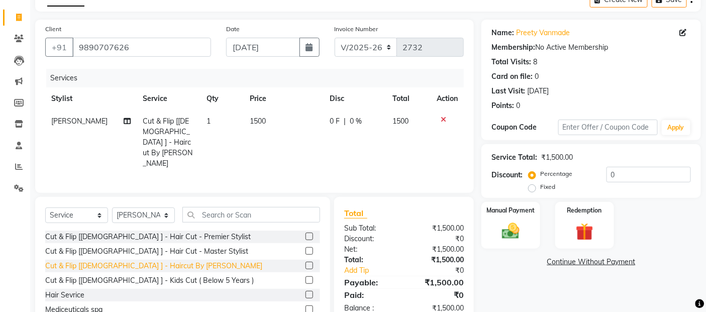
click at [125, 261] on div "Cut & Flip [[DEMOGRAPHIC_DATA] ] - Haircut By [PERSON_NAME]" at bounding box center [153, 266] width 217 height 11
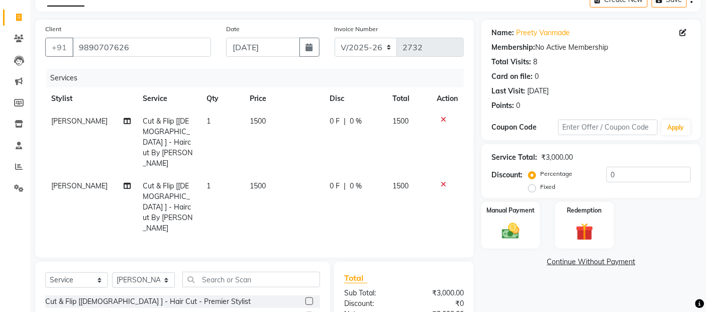
checkbox input "false"
drag, startPoint x: 242, startPoint y: 138, endPoint x: 268, endPoint y: 136, distance: 26.7
click at [244, 138] on td "1500" at bounding box center [284, 142] width 80 height 65
select select "32734"
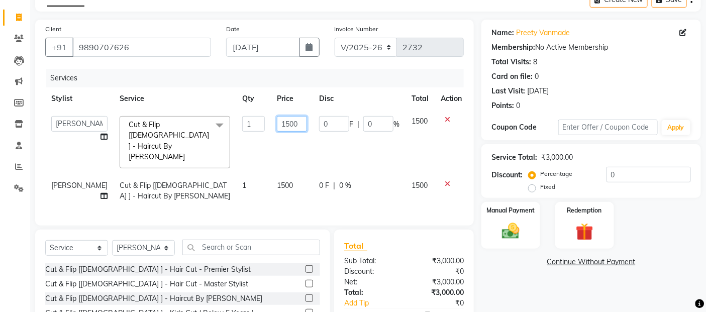
click at [287, 125] on input "1500" at bounding box center [292, 124] width 30 height 16
type input "1"
type input "800"
click at [293, 174] on td "1500" at bounding box center [292, 190] width 42 height 33
select select "32734"
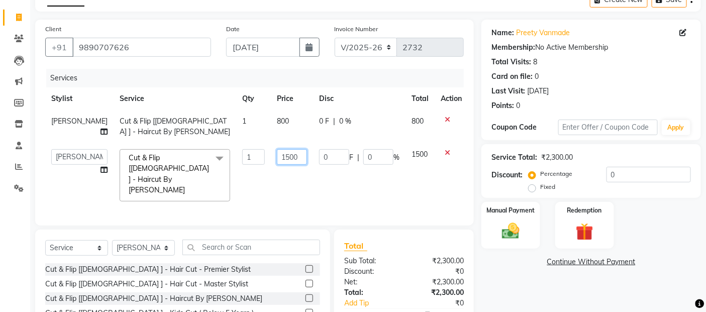
click at [292, 157] on input "1500" at bounding box center [292, 157] width 30 height 16
type input "1"
type input "800"
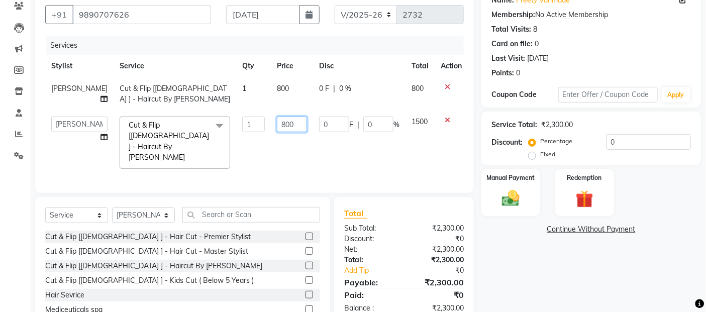
scroll to position [123, 0]
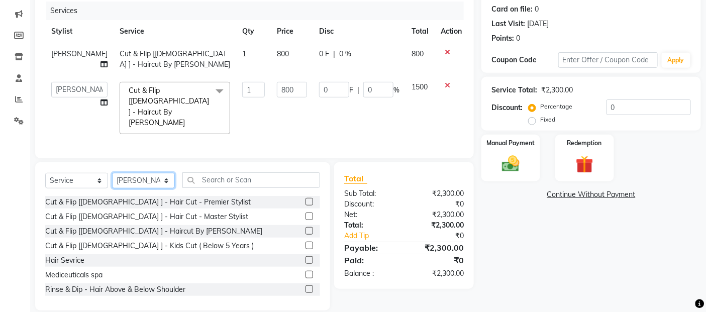
click at [158, 169] on div "Select Service Product Membership Package Voucher Prepaid Gift Card Select Styl…" at bounding box center [182, 236] width 295 height 148
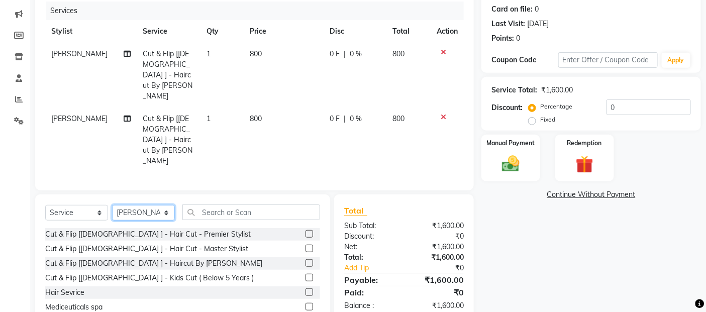
select select "37743"
click at [112, 205] on select "Select Stylist Abdul Adil salmani Akshay thombare ali ANAS Anjali Ayaan Bhavika…" at bounding box center [143, 213] width 63 height 16
checkbox input "false"
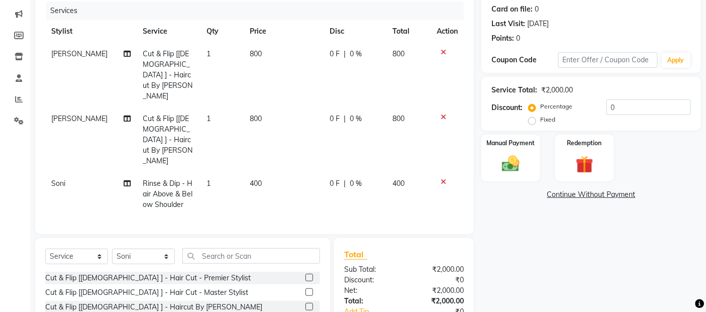
drag, startPoint x: 263, startPoint y: 157, endPoint x: 274, endPoint y: 142, distance: 18.8
click at [263, 172] on td "400" at bounding box center [284, 194] width 80 height 44
select select "37743"
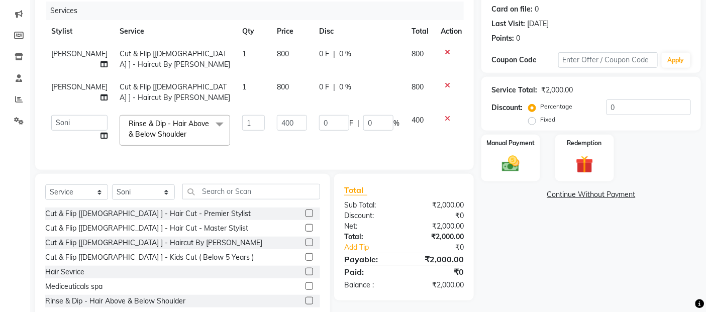
drag, startPoint x: 275, startPoint y: 138, endPoint x: 288, endPoint y: 126, distance: 17.8
click at [275, 136] on td "400" at bounding box center [292, 130] width 42 height 43
drag, startPoint x: 289, startPoint y: 124, endPoint x: 284, endPoint y: 126, distance: 5.2
click at [288, 124] on input "400" at bounding box center [292, 123] width 30 height 16
type input "4"
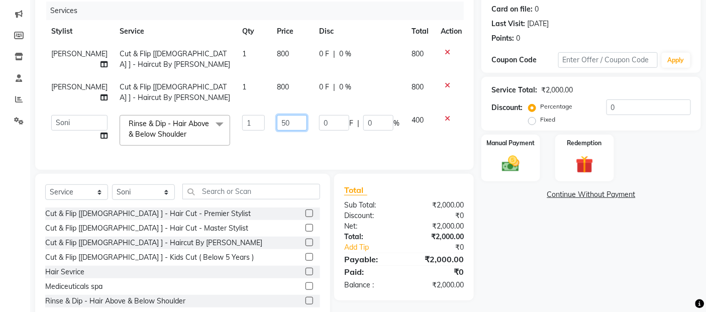
type input "500"
click at [143, 195] on div "Client +91 9890707626 Date 04-09-2025 Invoice Number V/2025 V/2025-26 2732 Serv…" at bounding box center [255, 137] width 454 height 370
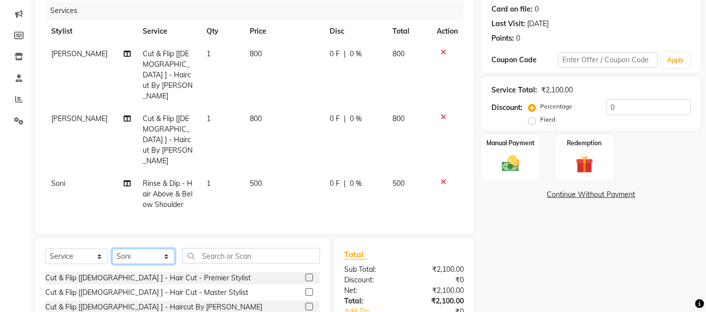
select select "68504"
click at [112, 249] on select "Select Stylist Abdul Adil salmani Akshay thombare ali ANAS Anjali Ayaan Bhavika…" at bounding box center [143, 257] width 63 height 16
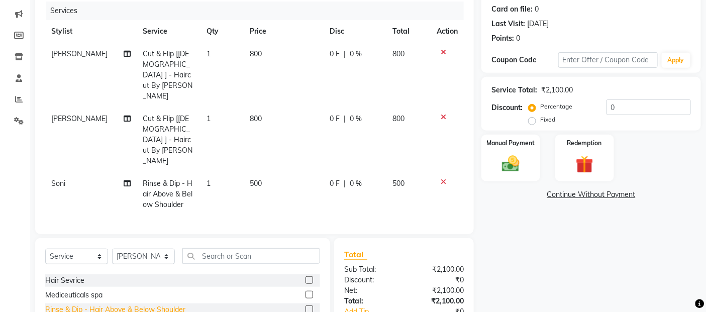
click at [161, 304] on div "Rinse & Dip - Hair Above & Below Shoulder" at bounding box center [115, 309] width 140 height 11
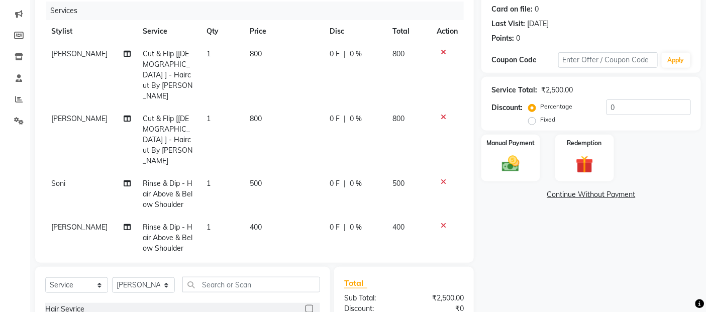
checkbox input "false"
click at [277, 216] on td "400" at bounding box center [284, 238] width 80 height 44
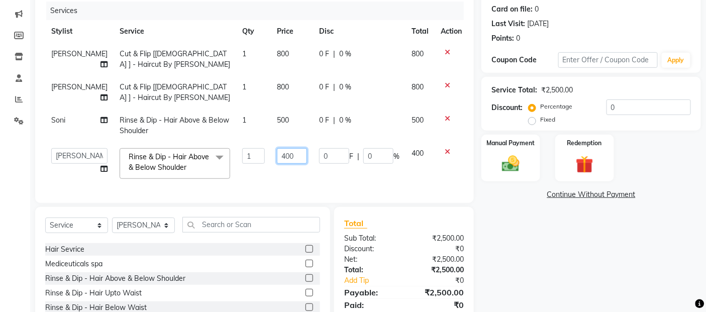
click at [284, 152] on input "400" at bounding box center [292, 156] width 30 height 16
type input "4"
type input "500"
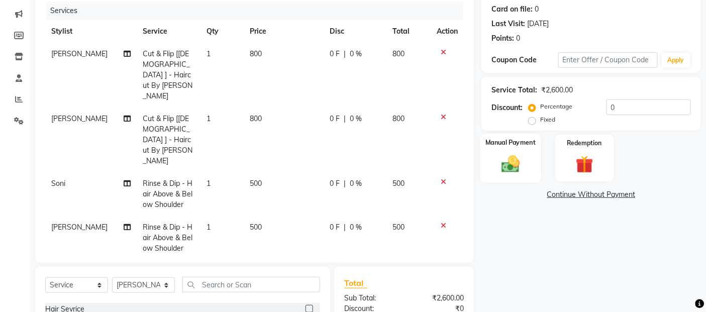
click at [499, 168] on img at bounding box center [511, 163] width 30 height 21
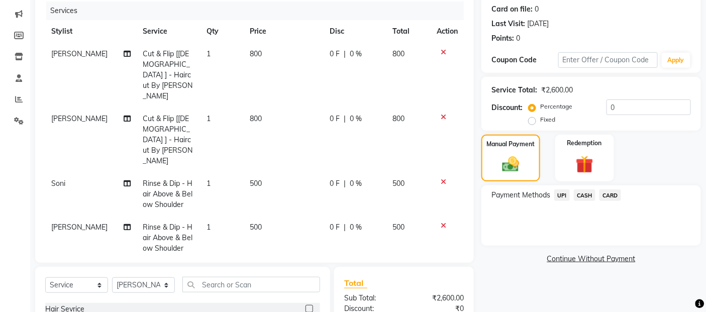
click at [564, 196] on span "UPI" at bounding box center [562, 195] width 16 height 12
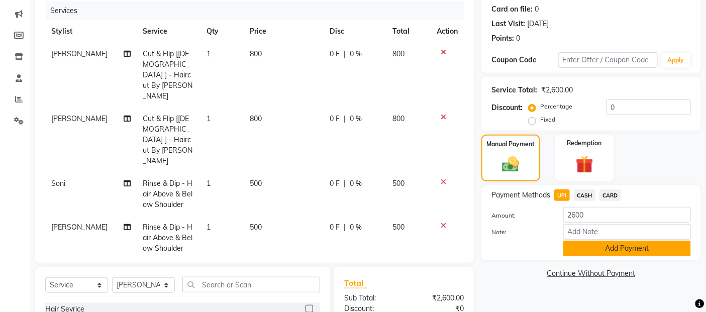
click at [628, 242] on button "Add Payment" at bounding box center [627, 249] width 128 height 16
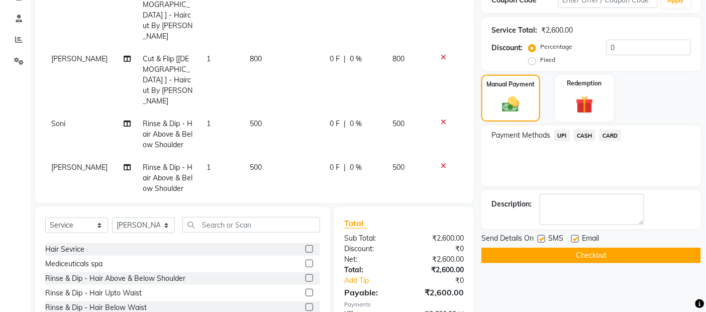
scroll to position [222, 0]
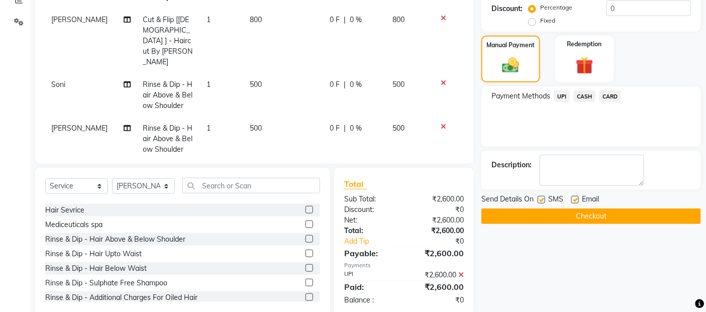
click at [640, 211] on button "Checkout" at bounding box center [591, 216] width 220 height 16
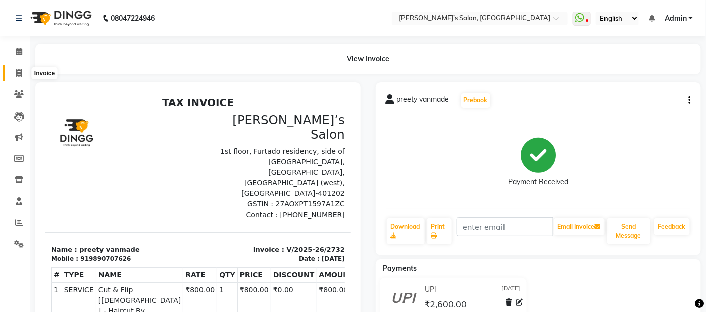
click at [18, 73] on icon at bounding box center [19, 73] width 6 height 8
select select "service"
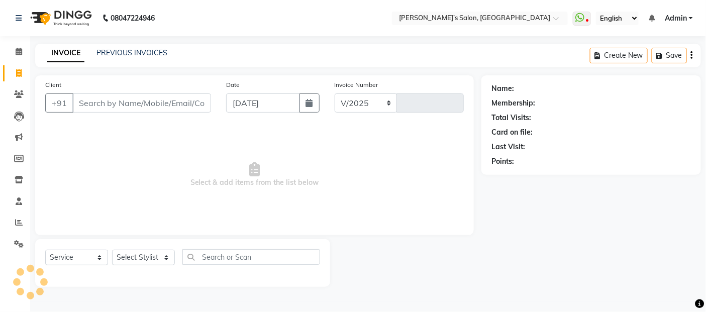
select select "5150"
type input "2733"
click at [174, 102] on input "Client" at bounding box center [142, 102] width 141 height 19
click at [18, 224] on icon at bounding box center [19, 223] width 8 height 8
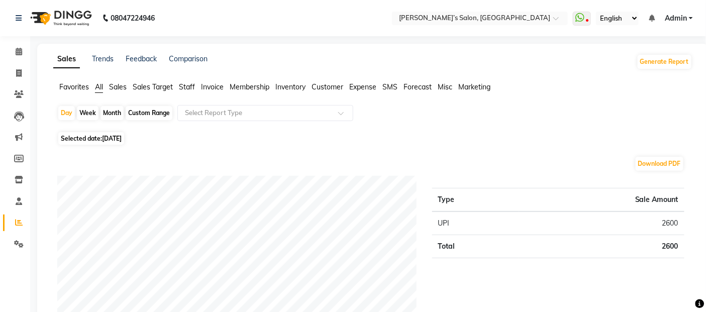
click at [189, 85] on span "Staff" at bounding box center [187, 86] width 16 height 9
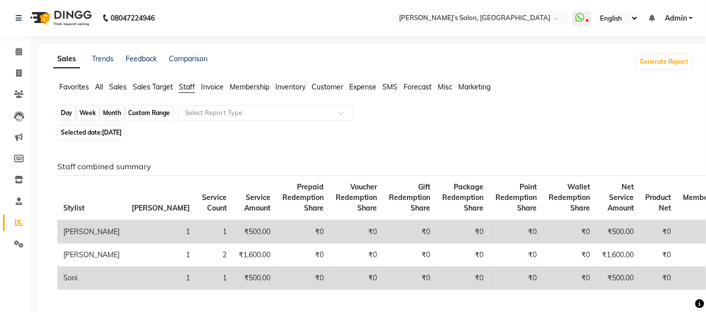
click at [67, 112] on div "Day" at bounding box center [66, 113] width 17 height 14
select select "9"
select select "2025"
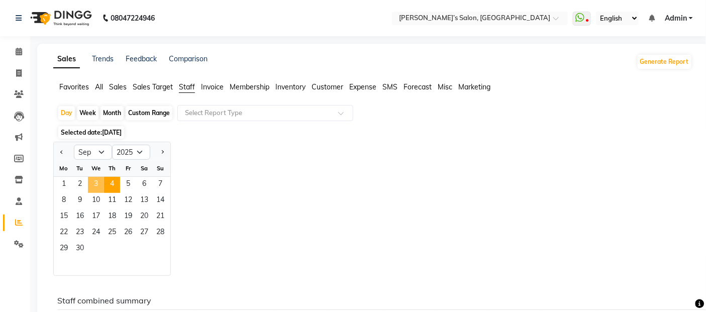
click at [94, 181] on span "3" at bounding box center [96, 185] width 16 height 16
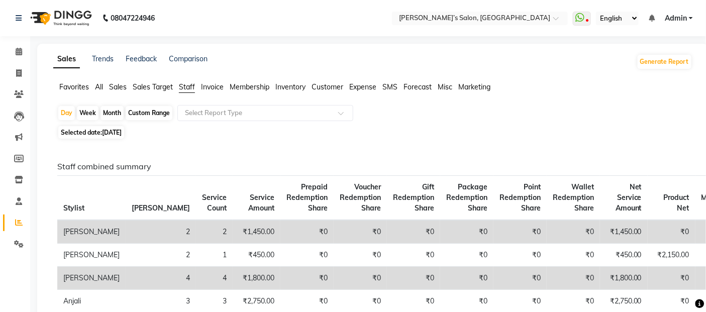
click at [123, 88] on span "Sales" at bounding box center [118, 86] width 18 height 9
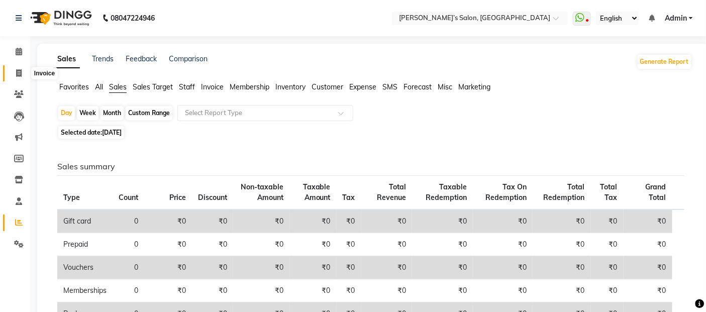
click at [20, 71] on icon at bounding box center [19, 73] width 6 height 8
select select "5150"
select select "service"
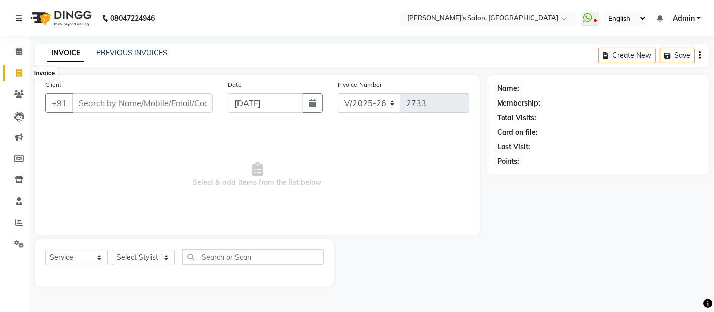
click at [21, 68] on span at bounding box center [19, 74] width 18 height 12
select select "5150"
select select "service"
click at [112, 52] on link "PREVIOUS INVOICES" at bounding box center [131, 52] width 71 height 9
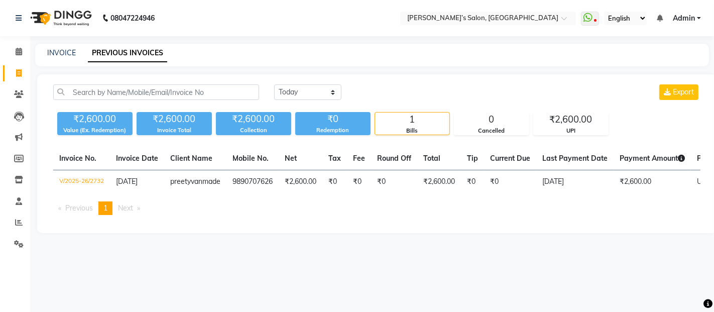
click at [19, 66] on link "Invoice" at bounding box center [15, 73] width 24 height 17
select select "5150"
select select "service"
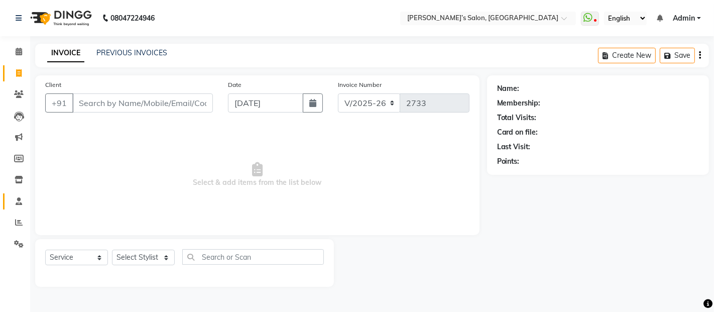
click at [16, 207] on link "Staff" at bounding box center [15, 201] width 24 height 17
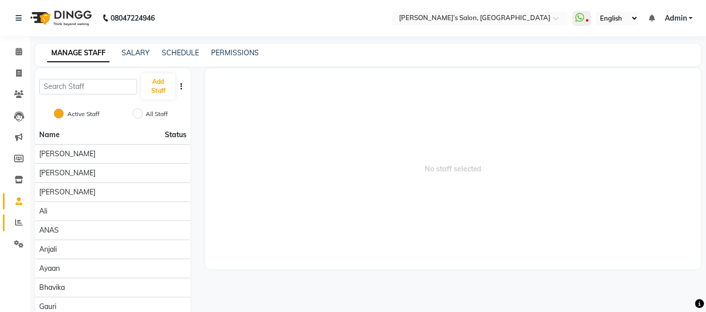
click at [16, 215] on link "Reports" at bounding box center [15, 223] width 24 height 17
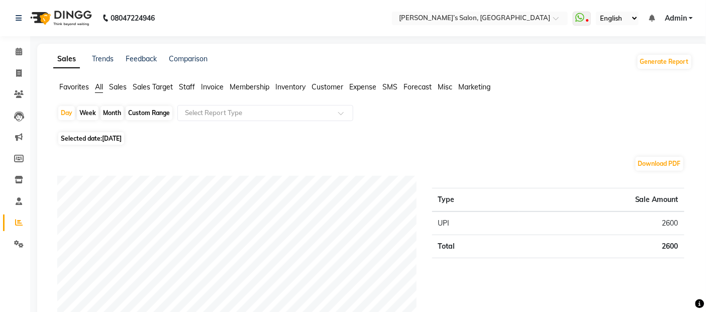
click at [192, 88] on span "Staff" at bounding box center [187, 86] width 16 height 9
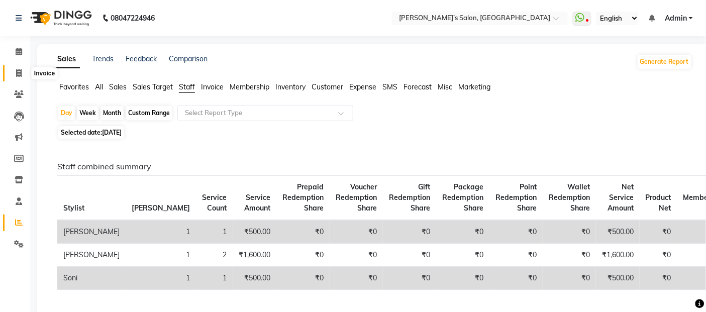
click at [16, 70] on icon at bounding box center [19, 73] width 6 height 8
select select "5150"
select select "service"
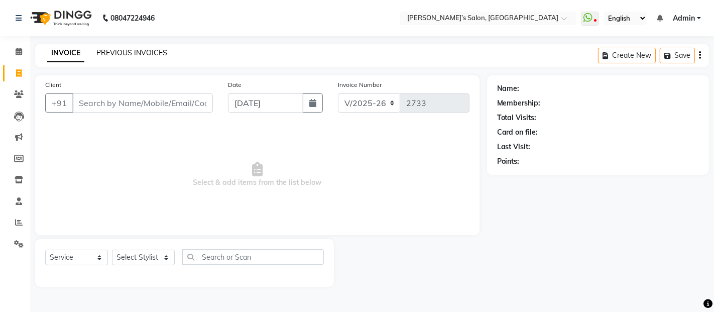
click at [137, 50] on link "PREVIOUS INVOICES" at bounding box center [131, 52] width 71 height 9
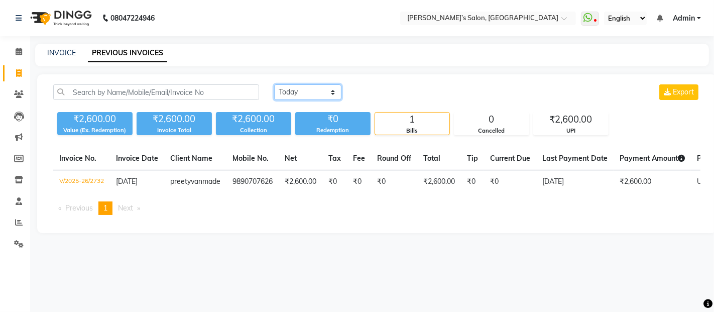
click at [287, 90] on select "Today Yesterday Custom Range" at bounding box center [307, 92] width 67 height 16
select select "yesterday"
click at [274, 84] on select "Today Yesterday Custom Range" at bounding box center [307, 92] width 67 height 16
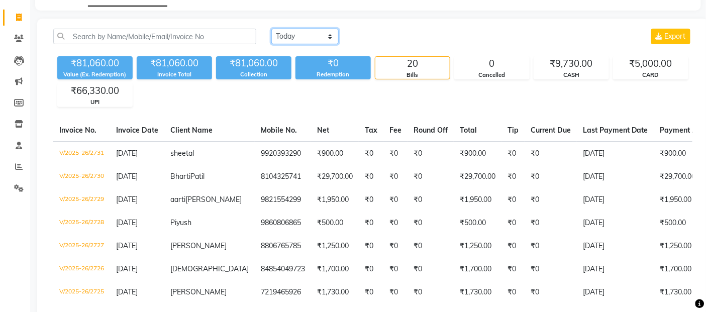
scroll to position [112, 0]
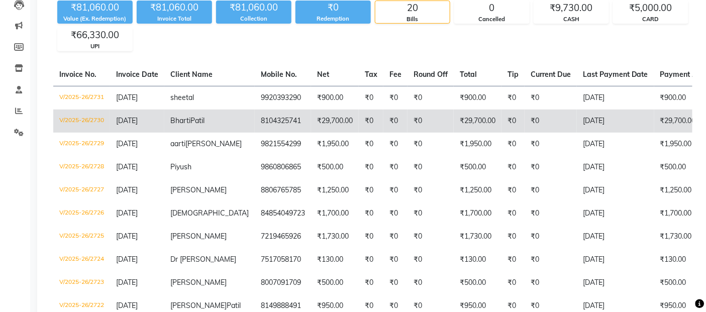
click at [524, 126] on td "₹0" at bounding box center [550, 121] width 52 height 23
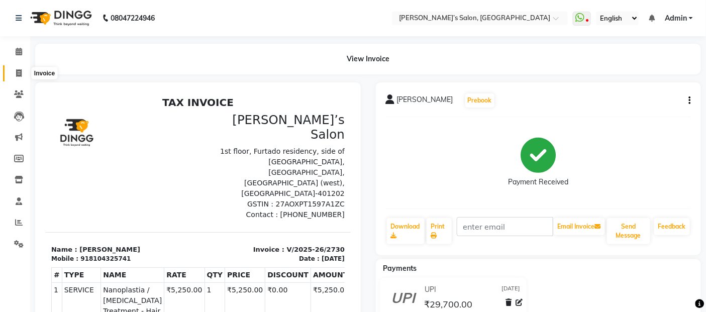
click at [13, 75] on span at bounding box center [19, 74] width 18 height 12
select select "5150"
select select "service"
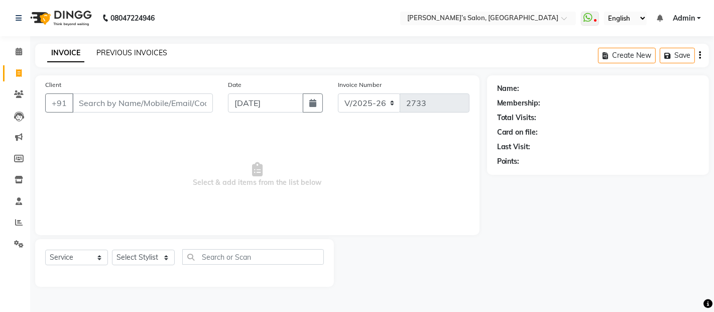
click at [99, 49] on link "PREVIOUS INVOICES" at bounding box center [131, 52] width 71 height 9
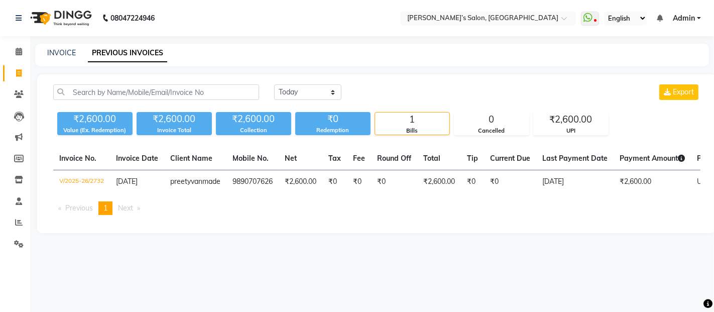
click at [69, 44] on div "INVOICE PREVIOUS INVOICES" at bounding box center [372, 55] width 674 height 23
click at [58, 46] on div "INVOICE PREVIOUS INVOICES" at bounding box center [372, 55] width 674 height 23
click at [58, 58] on div "INVOICE" at bounding box center [61, 53] width 29 height 11
click at [17, 76] on icon at bounding box center [19, 73] width 6 height 8
select select "5150"
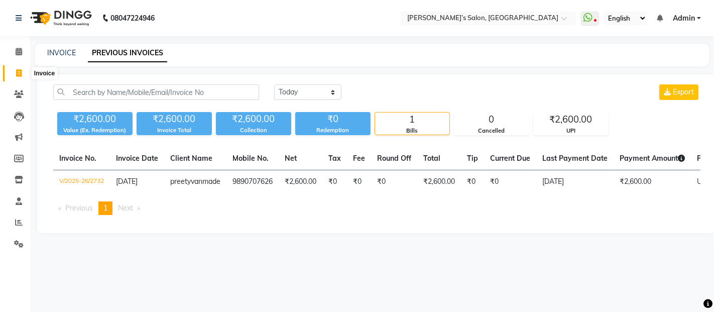
select select "service"
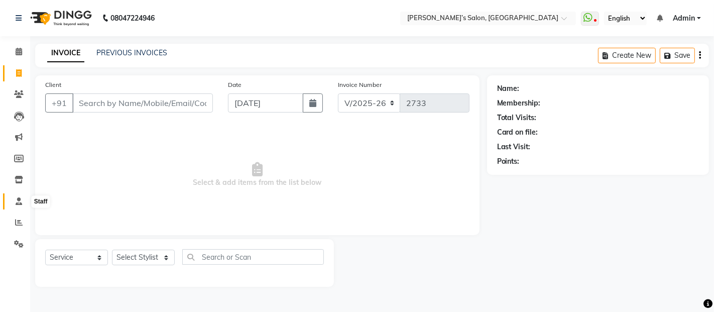
click at [18, 200] on icon at bounding box center [19, 201] width 7 height 8
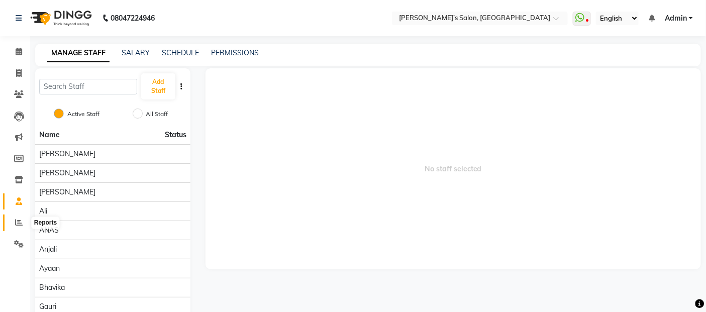
click at [22, 220] on icon at bounding box center [19, 223] width 8 height 8
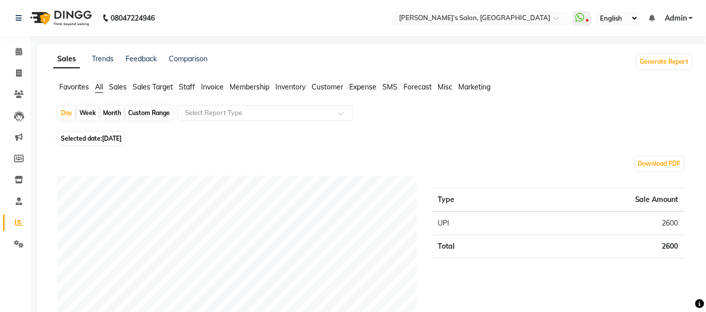
click at [299, 93] on div "Favorites All Sales Sales Target Staff Invoice Membership Inventory Customer Ex…" at bounding box center [373, 91] width 654 height 19
click at [297, 86] on span "Inventory" at bounding box center [290, 86] width 30 height 9
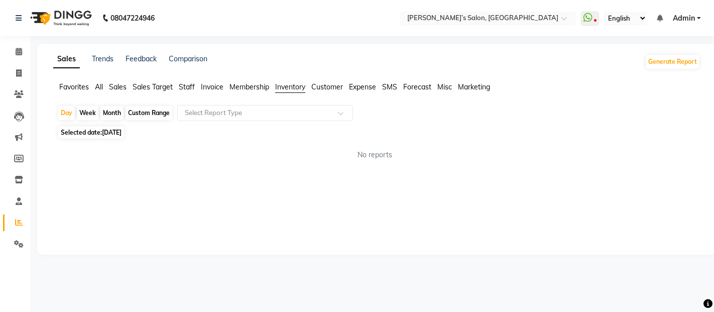
click at [184, 86] on span "Staff" at bounding box center [187, 86] width 16 height 9
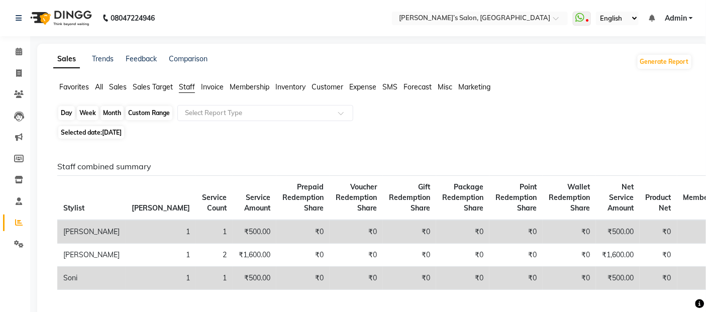
click at [59, 114] on div "Day" at bounding box center [66, 113] width 17 height 14
select select "9"
select select "2025"
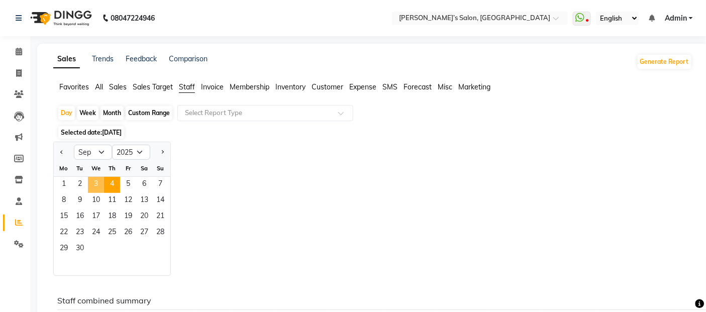
click at [96, 181] on span "3" at bounding box center [96, 185] width 16 height 16
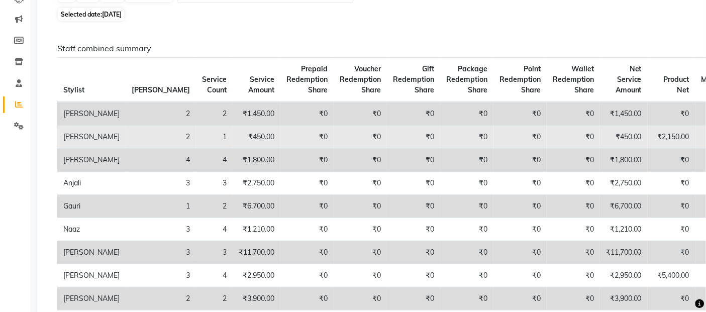
scroll to position [112, 0]
